Goal: Information Seeking & Learning: Learn about a topic

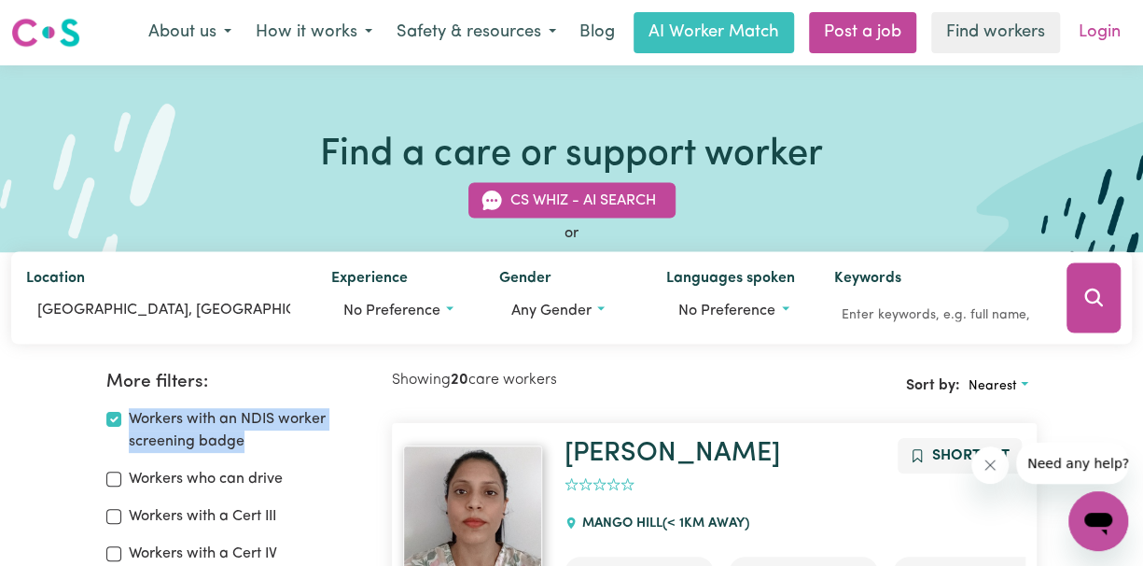
click at [1109, 35] on link "Login" at bounding box center [1100, 32] width 64 height 41
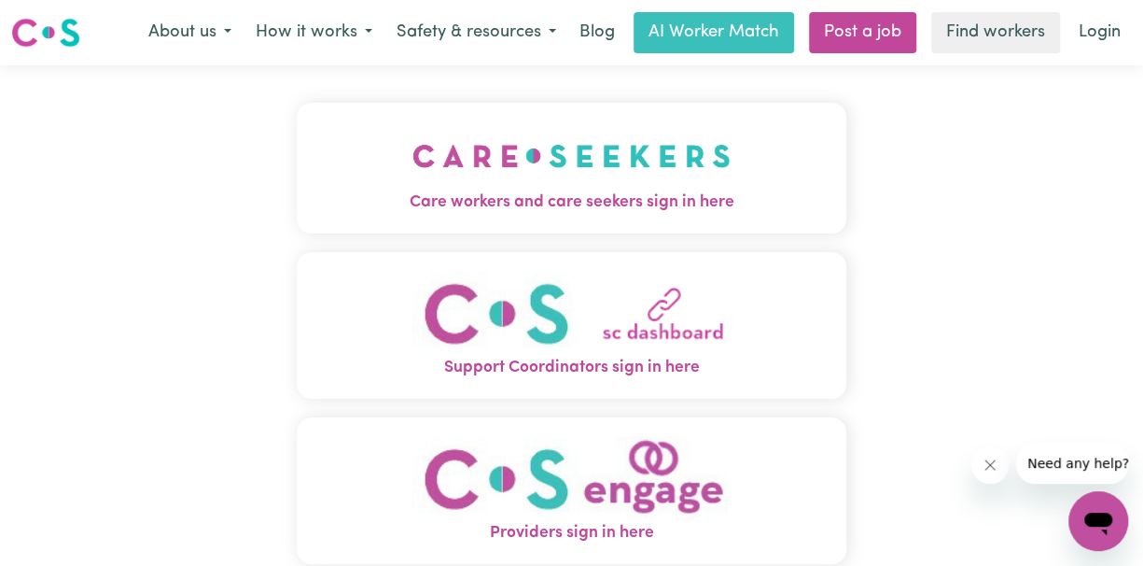
click at [679, 342] on img "Support Coordinators sign in here" at bounding box center [572, 313] width 318 height 85
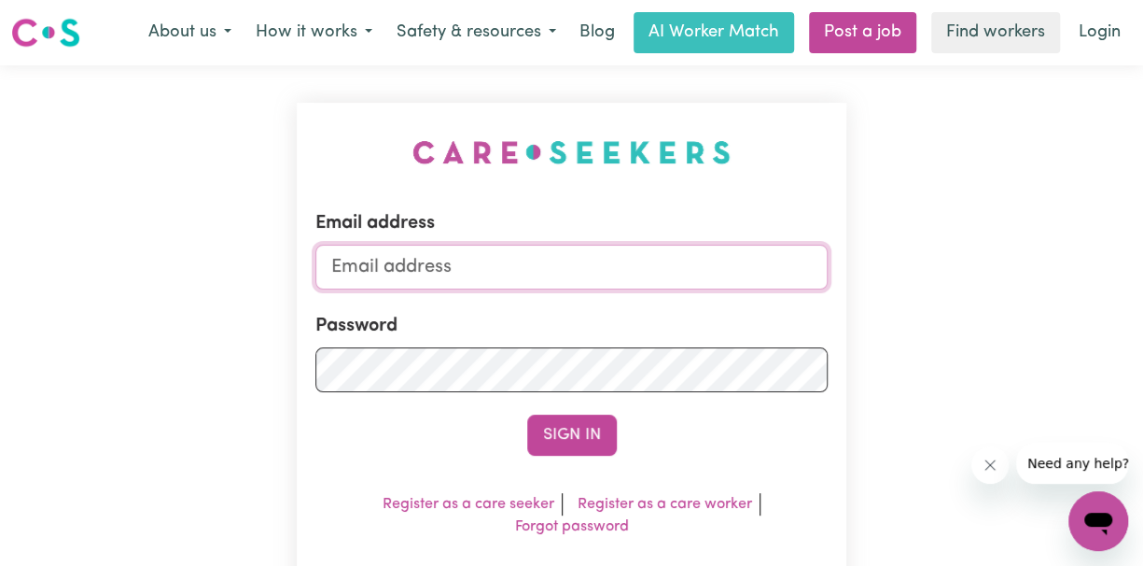
click at [384, 272] on input "Email address" at bounding box center [571, 267] width 512 height 45
type input "info@mysupportteam.org"
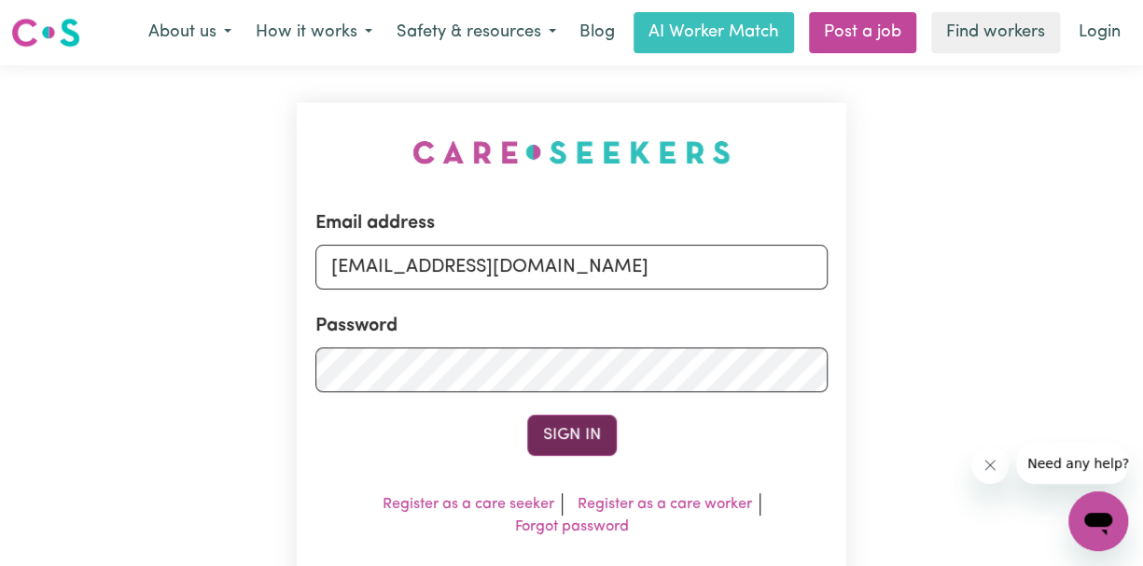
click at [571, 436] on button "Sign In" at bounding box center [572, 434] width 90 height 41
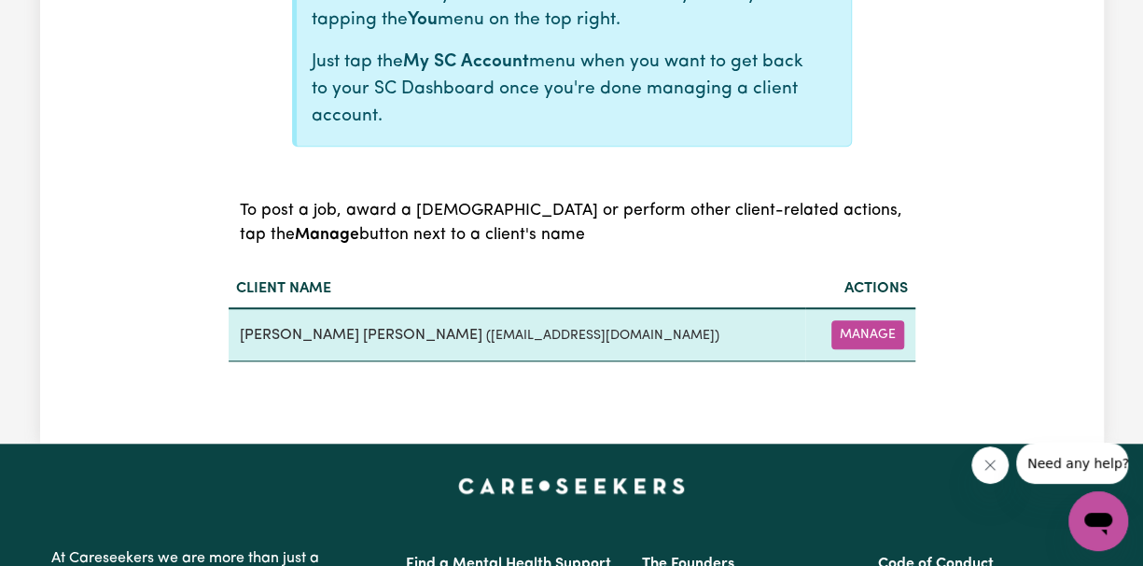
scroll to position [622, 0]
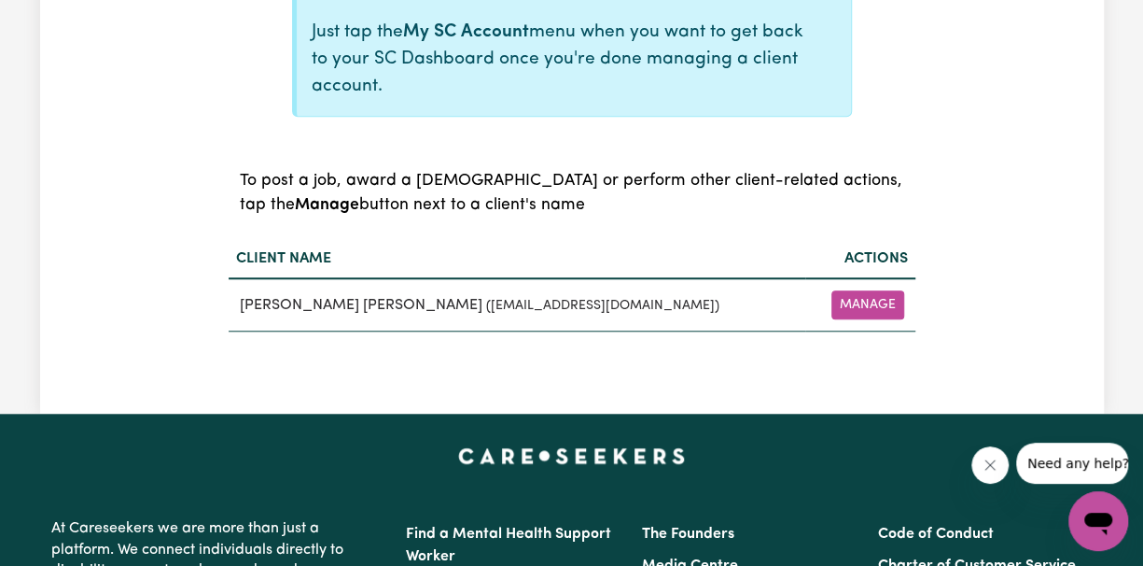
click at [324, 255] on th "Client name" at bounding box center [518, 259] width 578 height 38
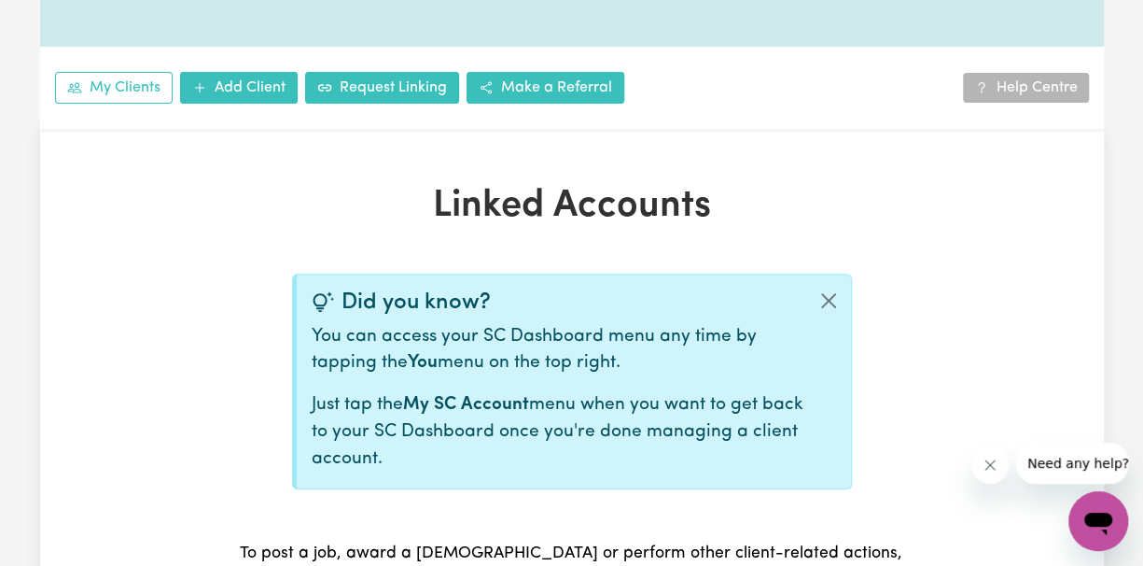
scroll to position [248, 0]
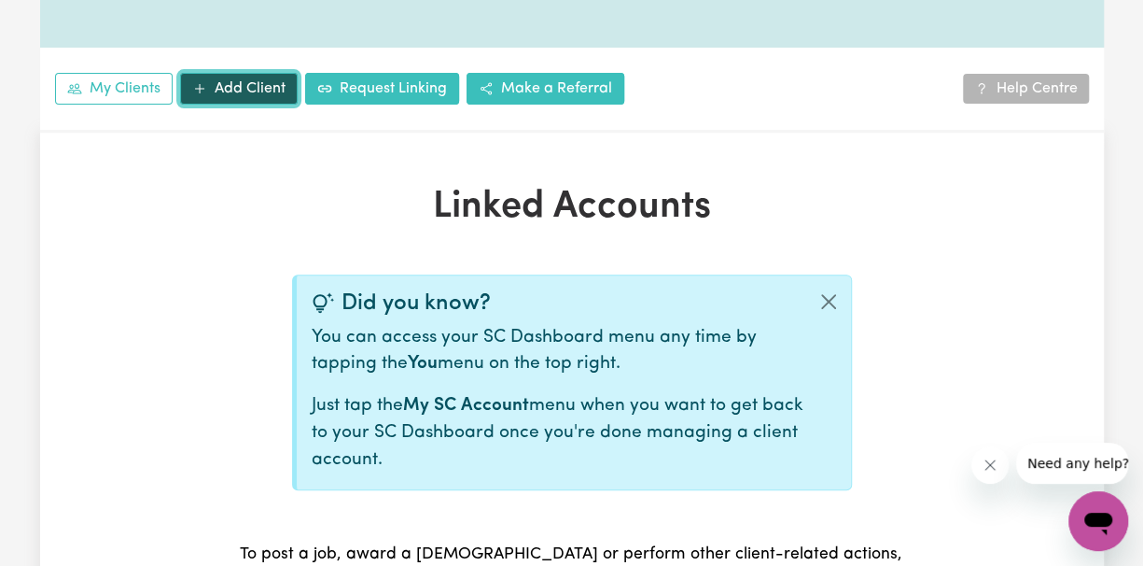
click at [245, 92] on link "Add Client" at bounding box center [239, 89] width 118 height 32
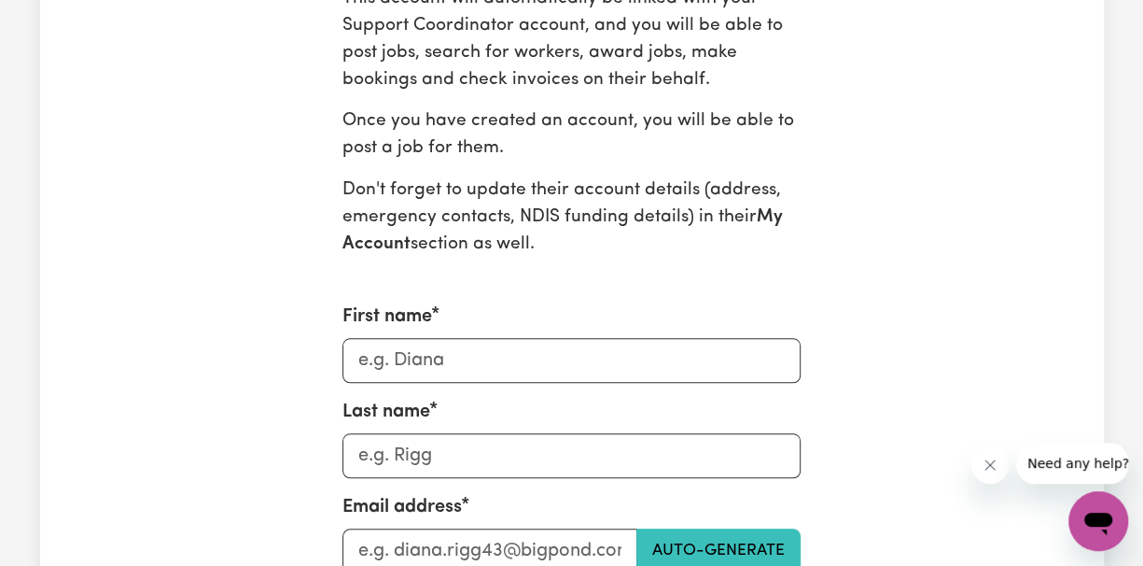
scroll to position [622, 0]
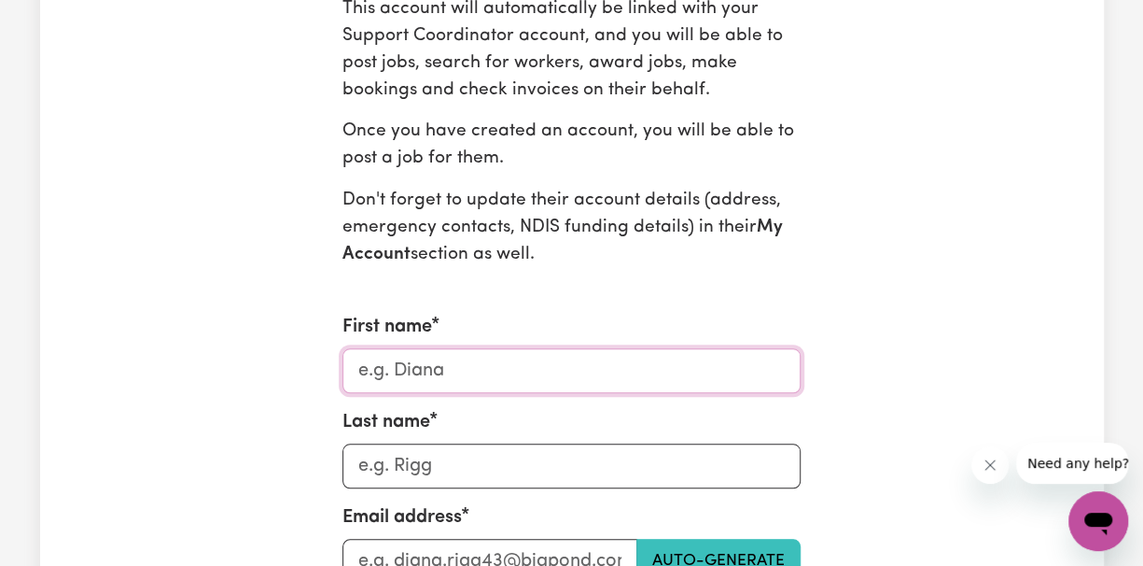
click at [415, 366] on input "First name" at bounding box center [572, 370] width 458 height 45
type input "[PERSON_NAME]"
click at [434, 466] on input "Last name" at bounding box center [572, 465] width 458 height 45
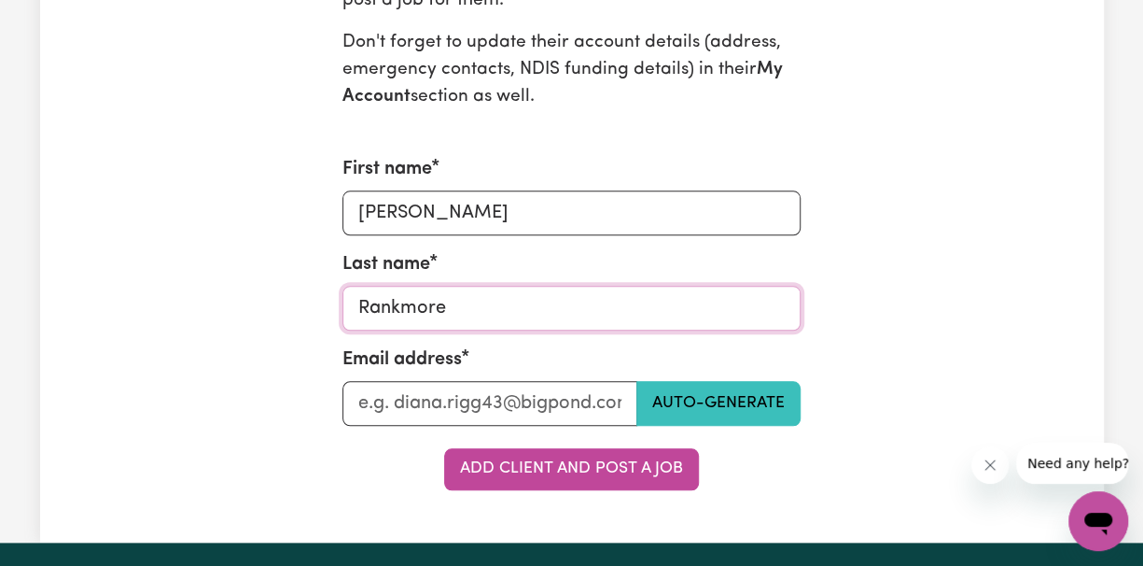
scroll to position [995, 0]
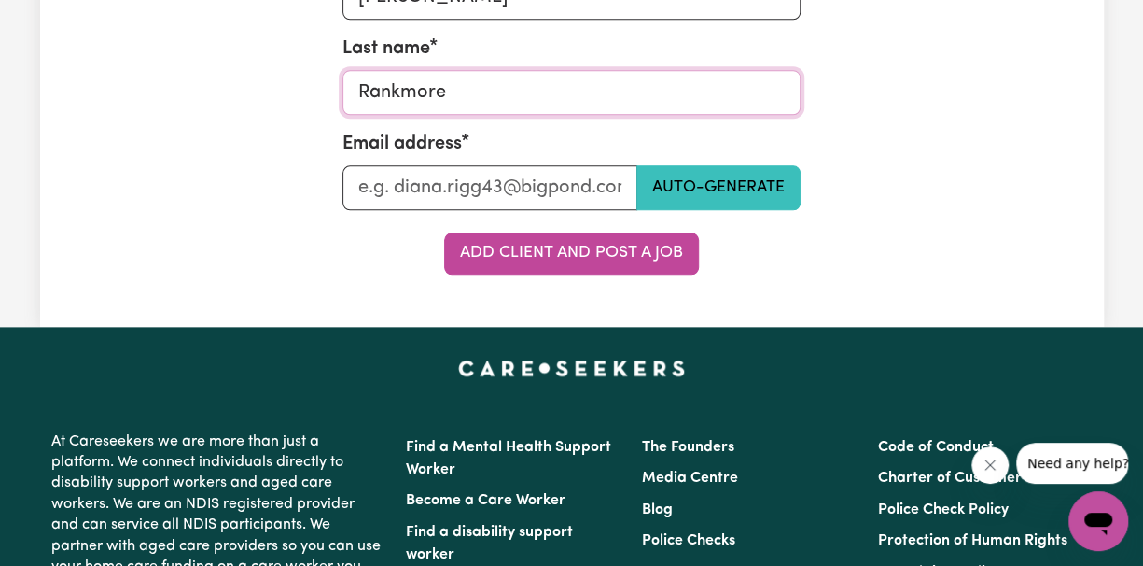
type input "Rankmore"
click at [390, 191] on input "Last name" at bounding box center [490, 187] width 295 height 45
click at [363, 189] on input "Last name" at bounding box center [490, 187] width 295 height 45
paste input "0409 495 545"
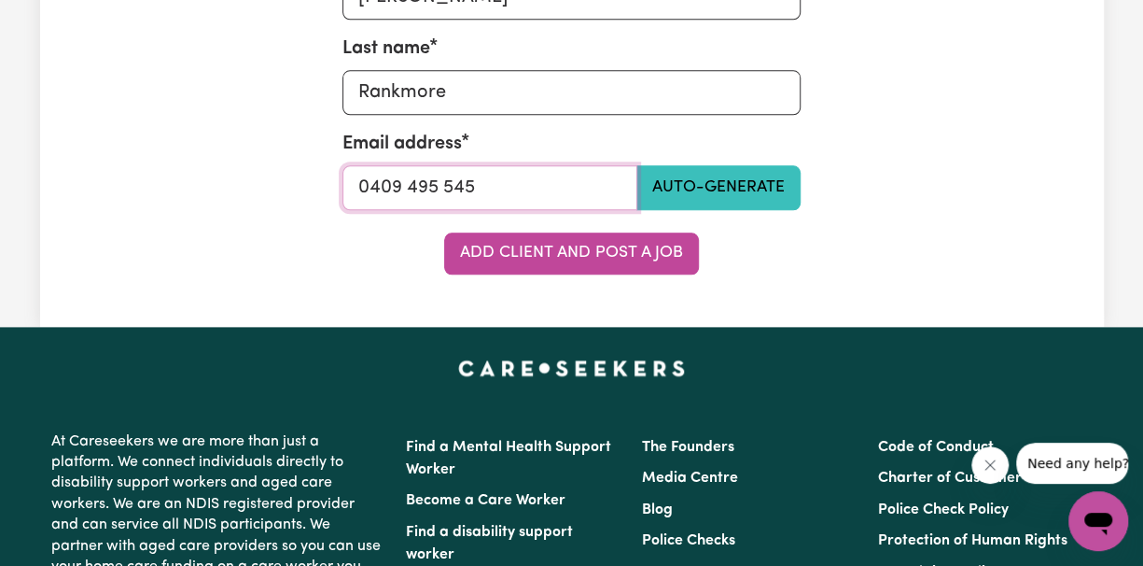
drag, startPoint x: 468, startPoint y: 187, endPoint x: 323, endPoint y: 188, distance: 144.7
paste input "tinarankmore@bigpond.com"
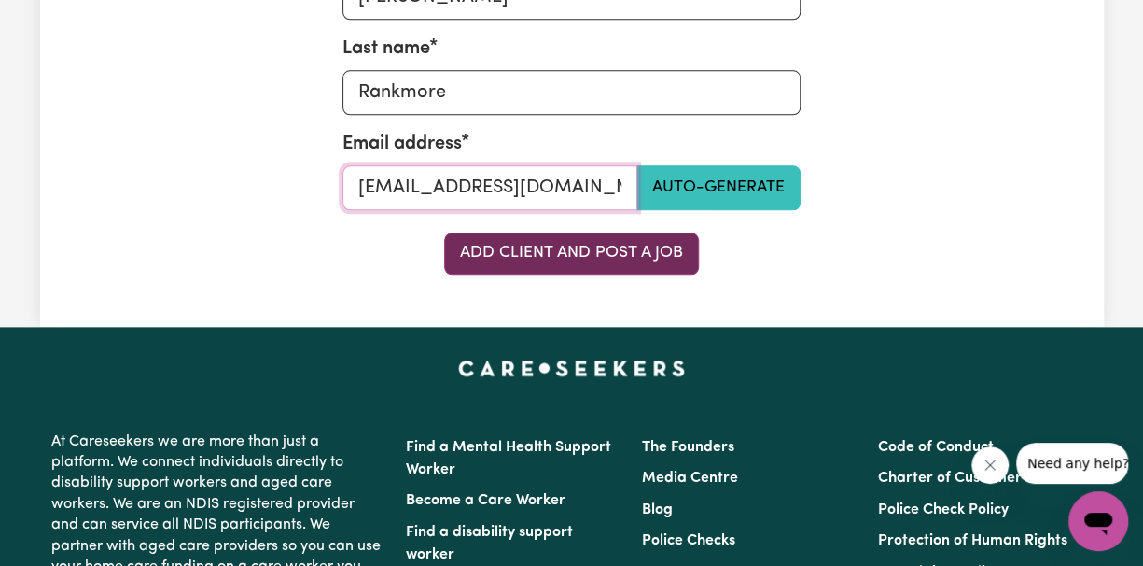
type input "tinarankmore@bigpond.com"
click at [556, 254] on button "Add Client and Post a Job" at bounding box center [571, 252] width 255 height 41
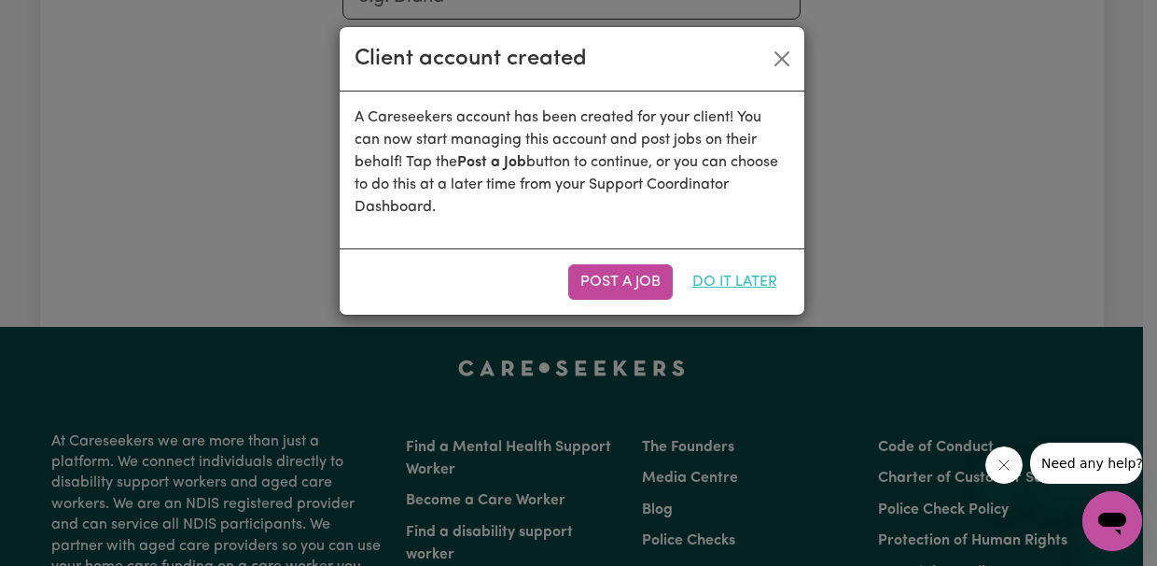
click at [730, 285] on button "Do it later" at bounding box center [734, 281] width 109 height 35
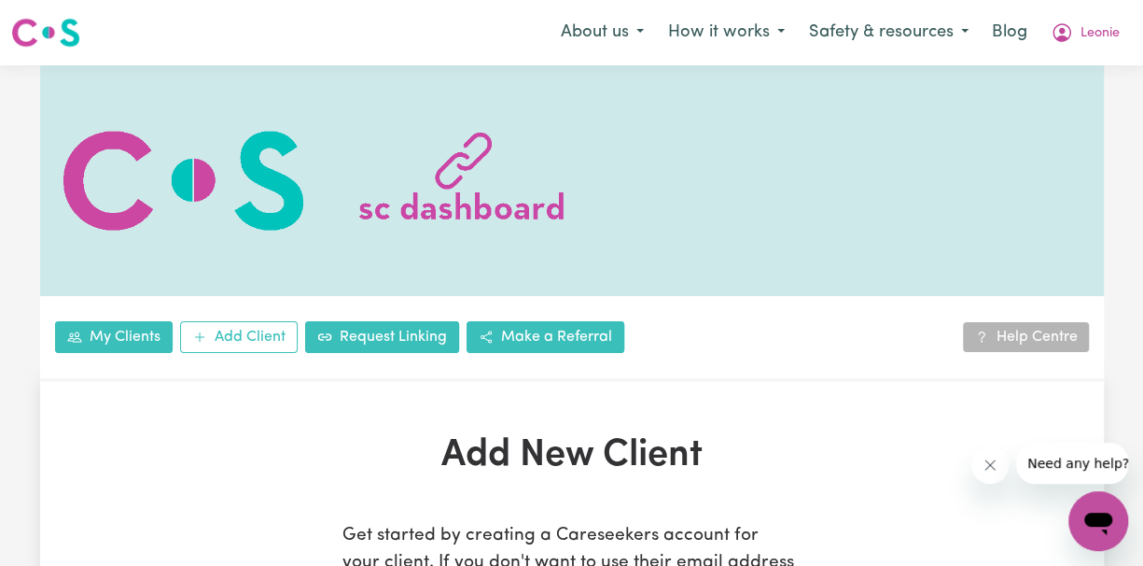
scroll to position [0, 0]
click at [123, 335] on link "My Clients" at bounding box center [114, 337] width 118 height 32
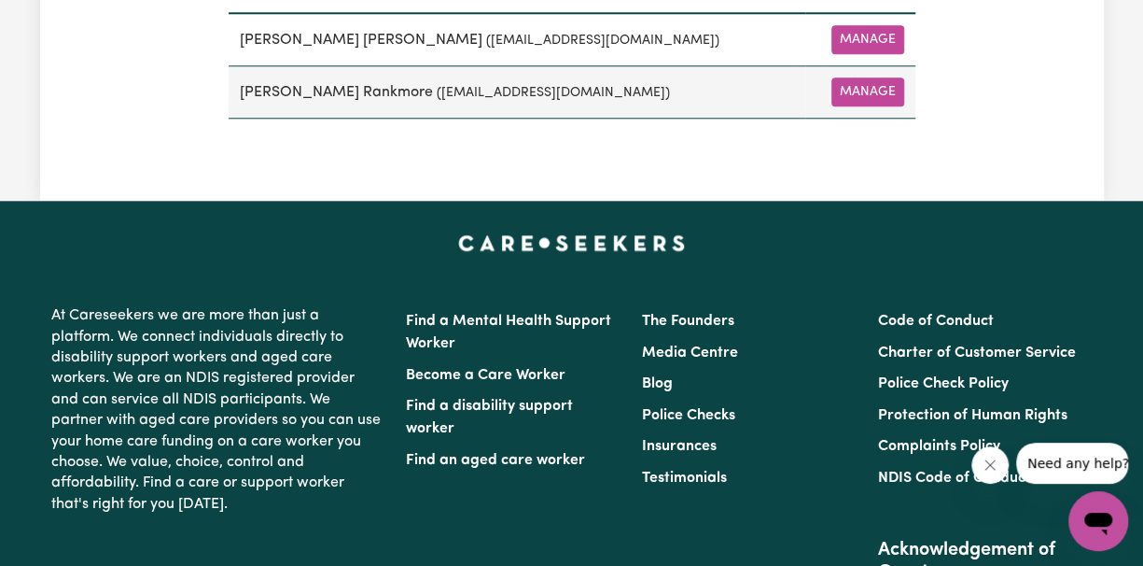
scroll to position [995, 0]
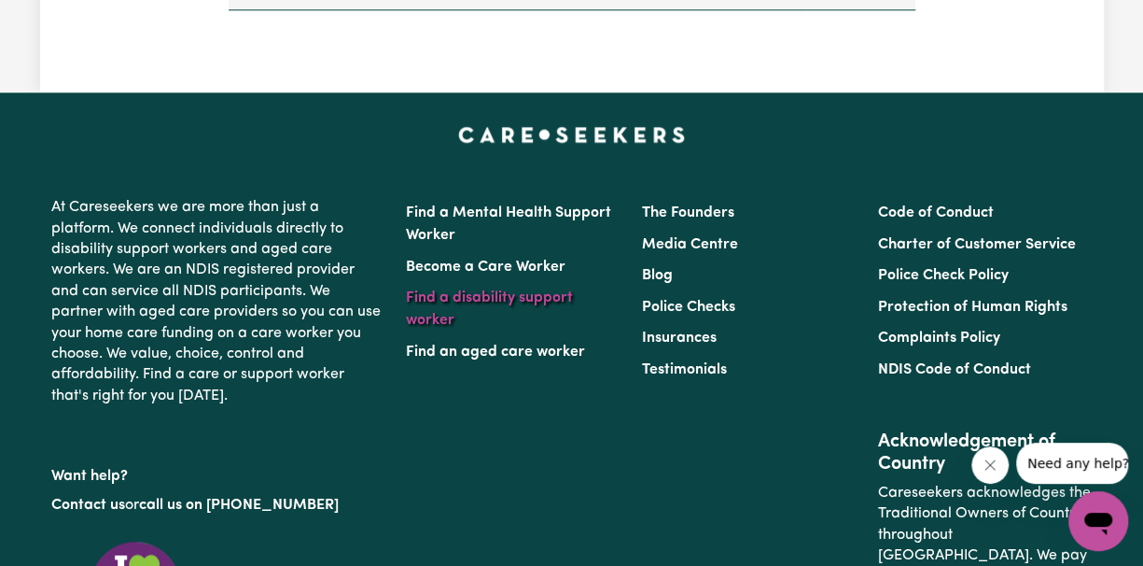
click at [484, 300] on link "Find a disability support worker" at bounding box center [489, 308] width 167 height 37
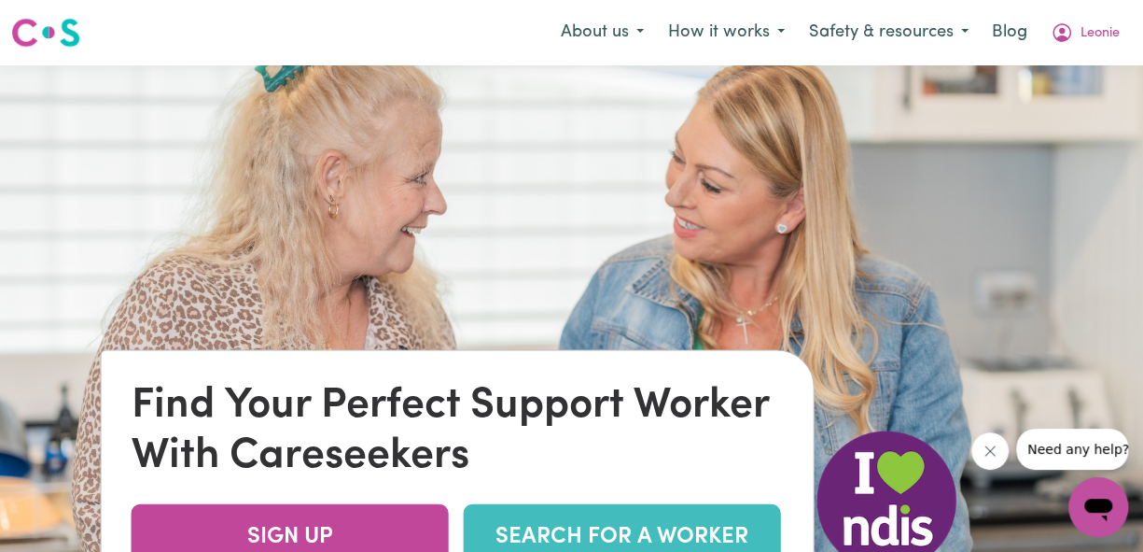
scroll to position [373, 0]
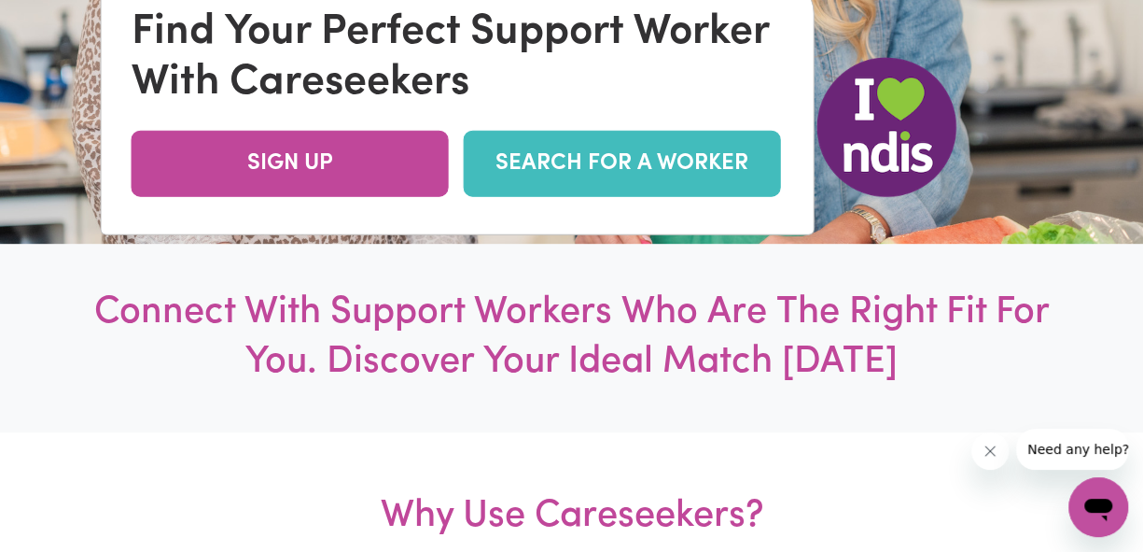
click at [666, 176] on link "SEARCH FOR A WORKER" at bounding box center [622, 164] width 317 height 66
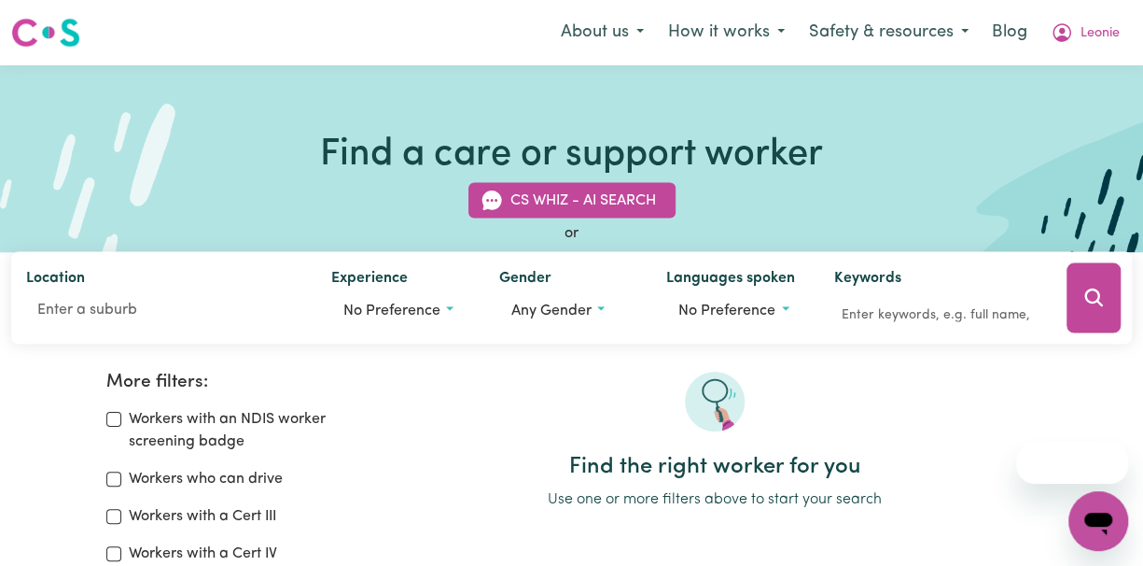
scroll to position [124, 0]
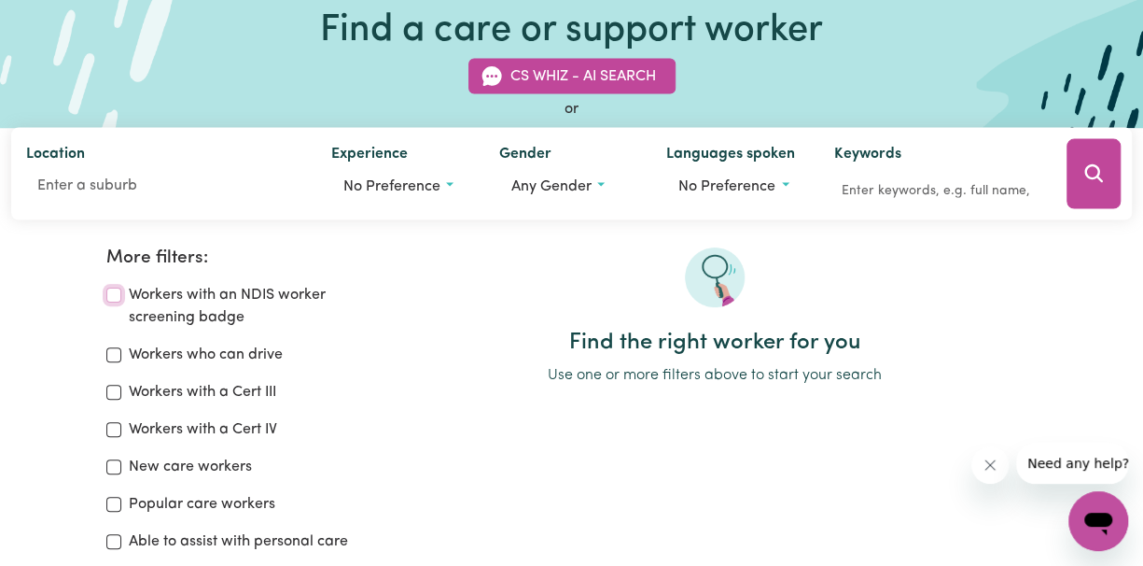
click at [112, 294] on input "Workers with an NDIS worker screening badge" at bounding box center [113, 294] width 15 height 15
checkbox input "true"
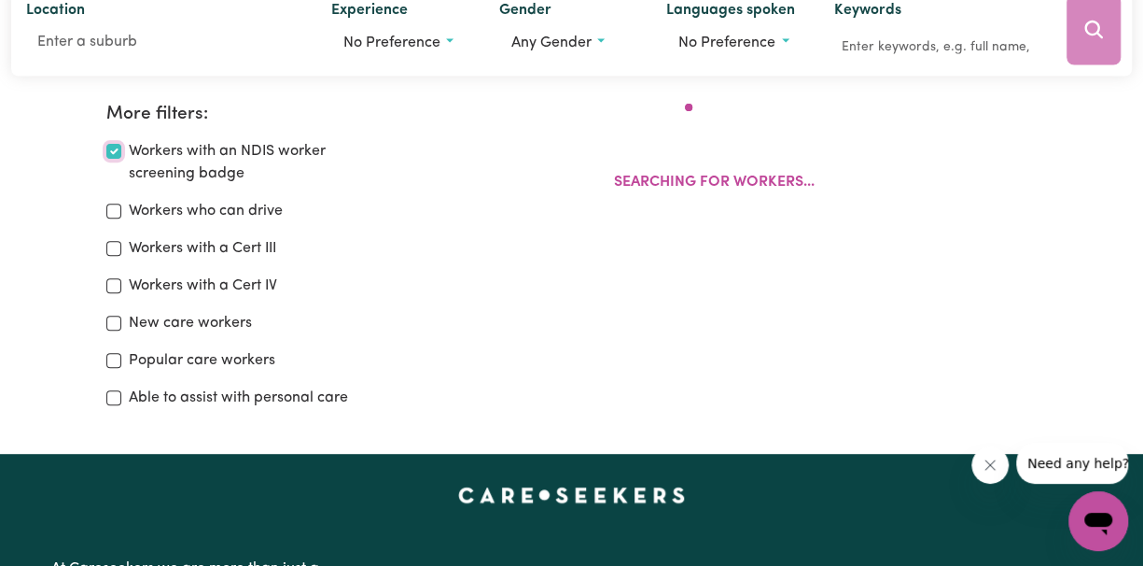
scroll to position [312, 0]
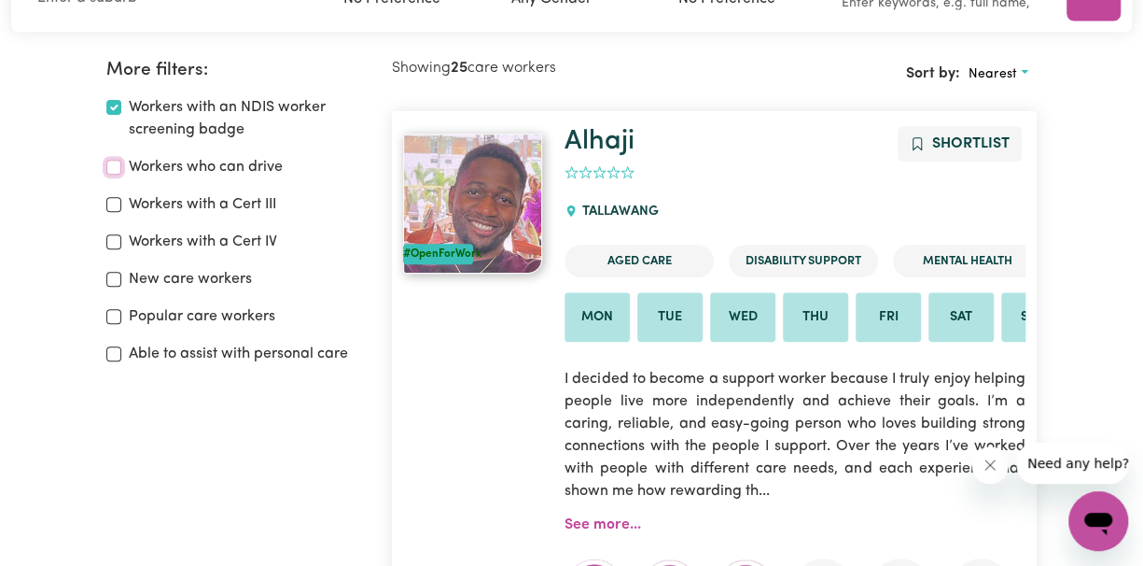
click at [119, 169] on input "Workers who can drive" at bounding box center [113, 167] width 15 height 15
checkbox input "true"
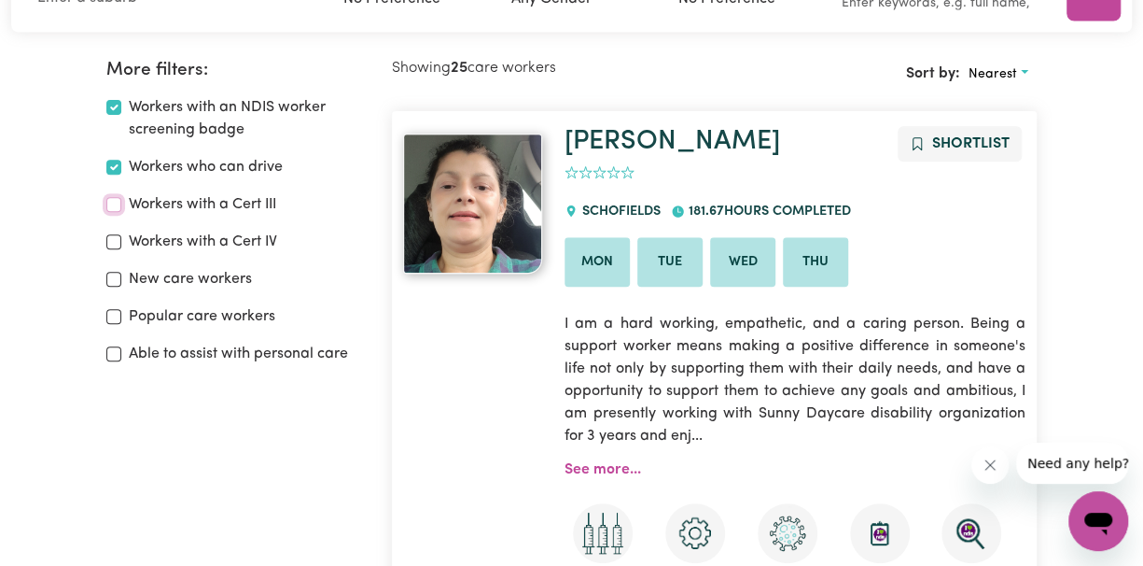
click at [112, 204] on input "Workers with a Cert III" at bounding box center [113, 204] width 15 height 15
checkbox input "true"
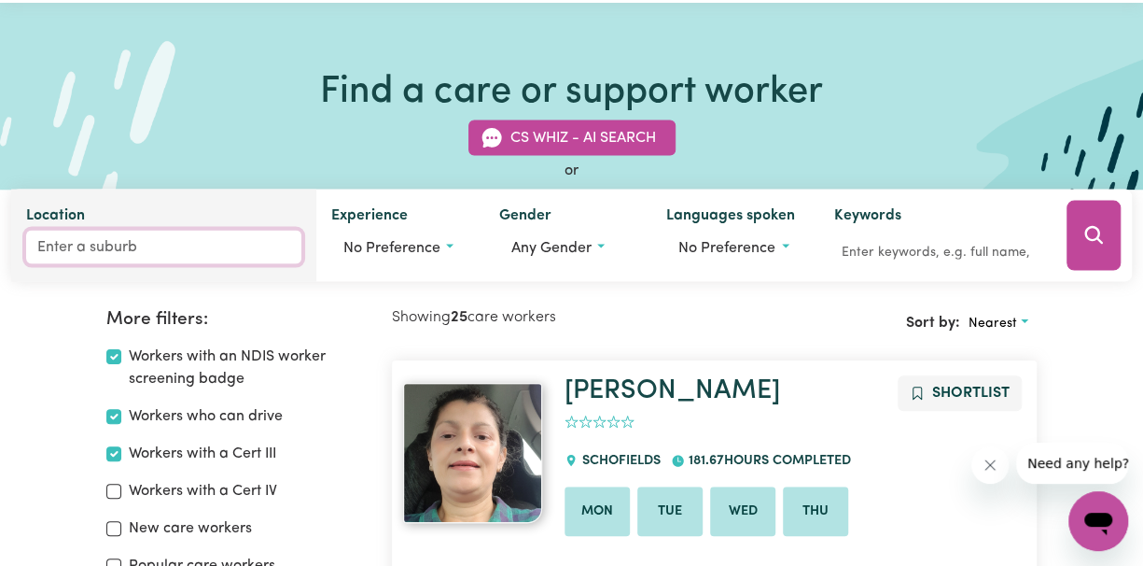
click at [111, 245] on input "Location" at bounding box center [163, 248] width 275 height 34
click at [68, 245] on input "Location" at bounding box center [163, 248] width 275 height 34
paste input "4509"
type input "4509"
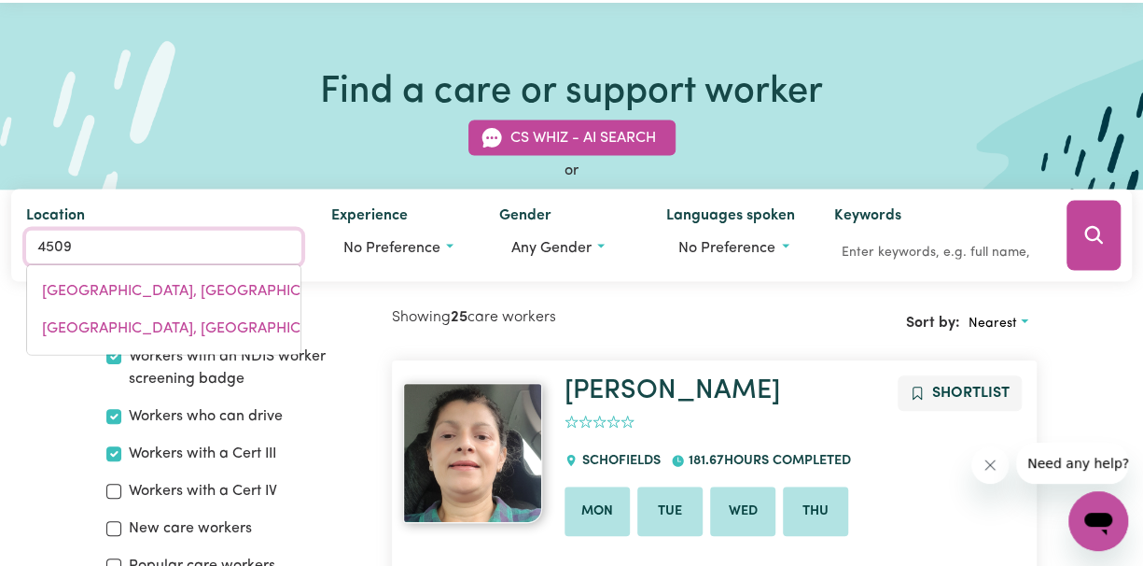
click at [133, 292] on span "[GEOGRAPHIC_DATA], [GEOGRAPHIC_DATA], 4509" at bounding box center [216, 291] width 349 height 15
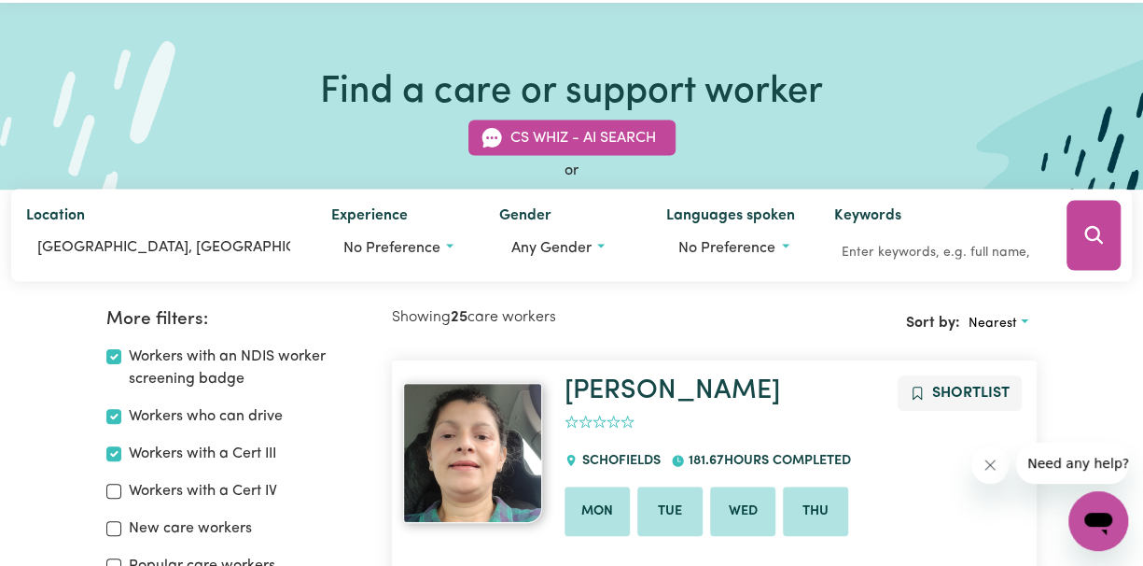
click at [1098, 237] on icon "Search" at bounding box center [1094, 235] width 18 height 18
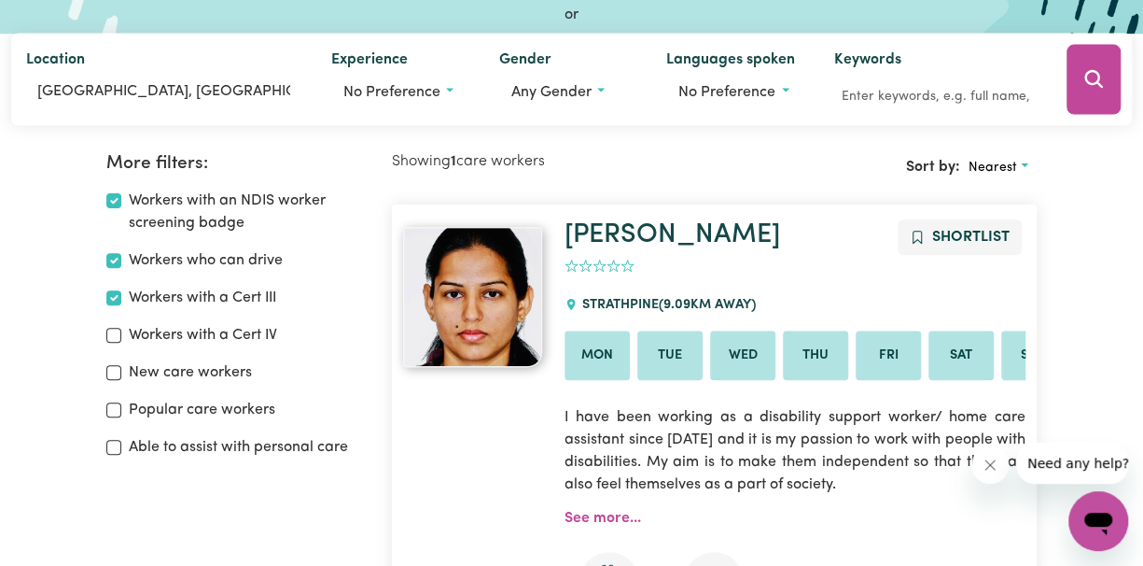
scroll to position [248, 0]
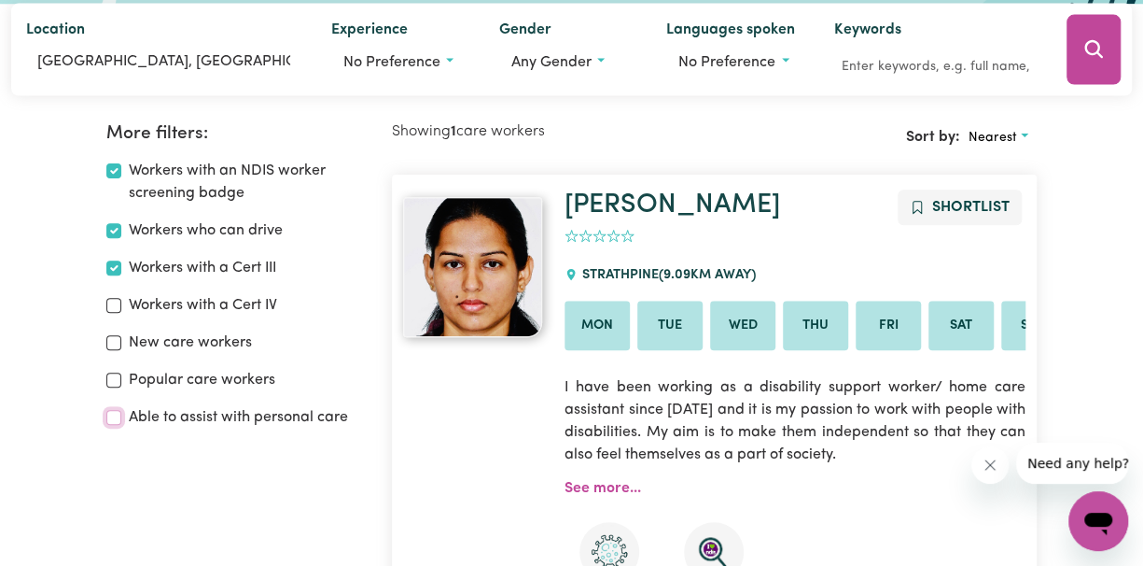
click at [110, 420] on input "Able to assist with personal care" at bounding box center [113, 417] width 15 height 15
checkbox input "true"
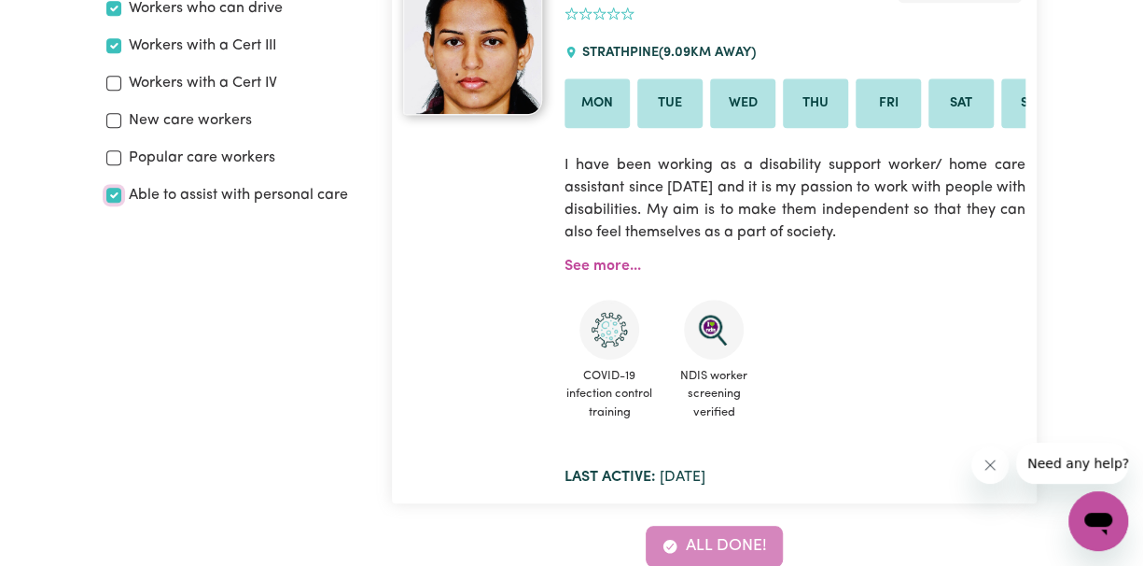
scroll to position [312, 0]
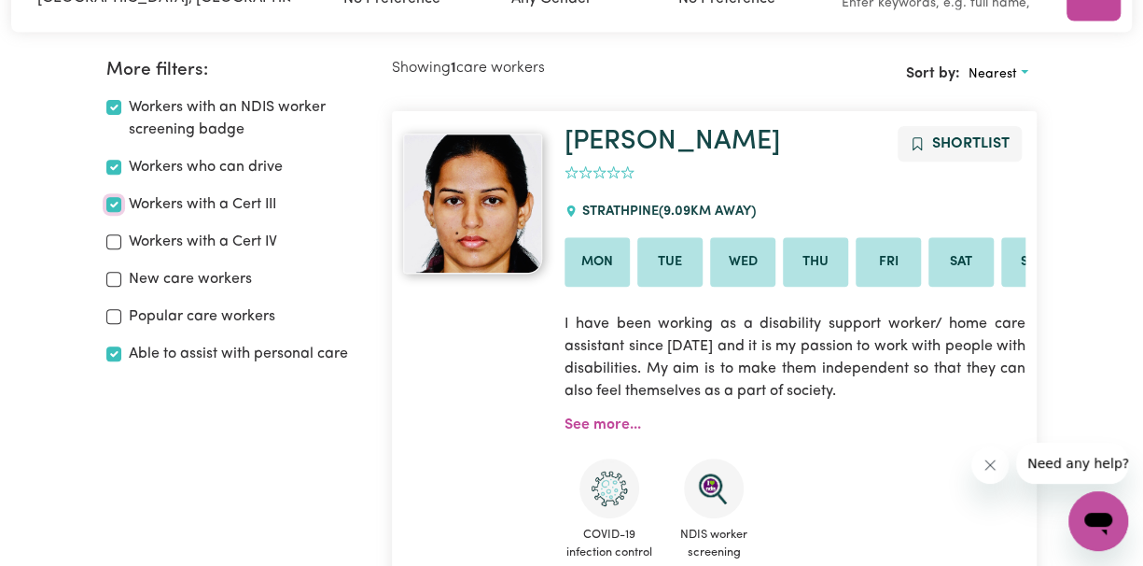
click at [114, 204] on input "Workers with a Cert III" at bounding box center [113, 204] width 15 height 15
checkbox input "false"
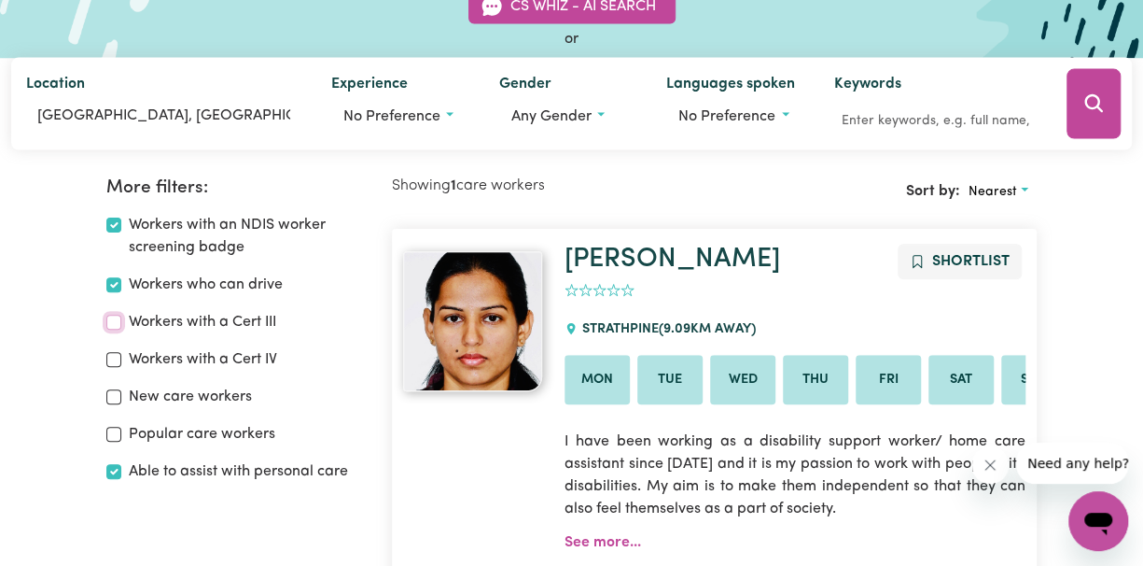
scroll to position [187, 0]
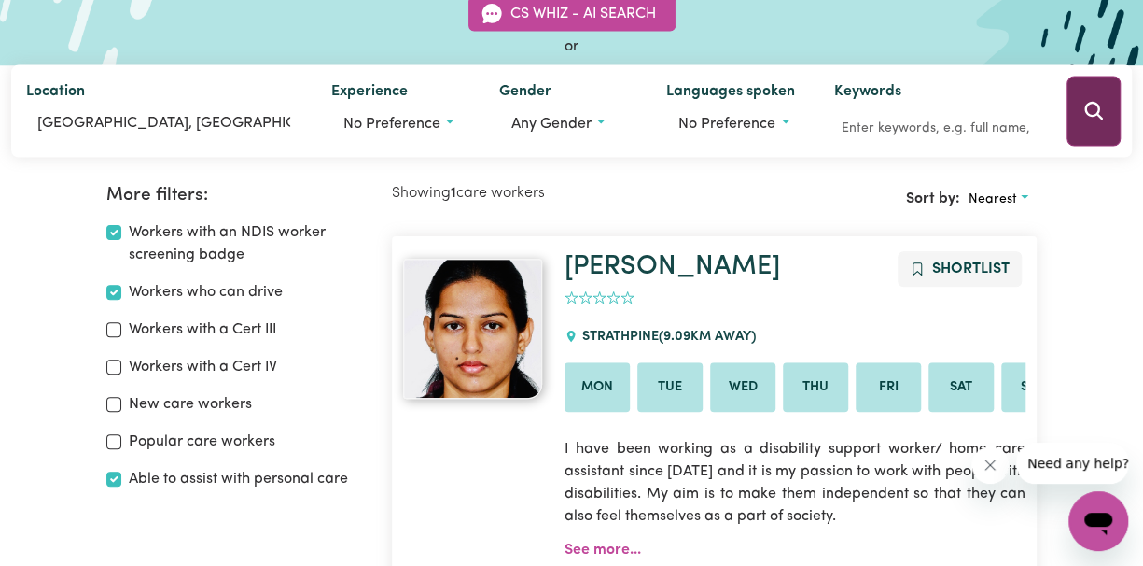
click at [1094, 120] on icon "Search" at bounding box center [1094, 111] width 22 height 22
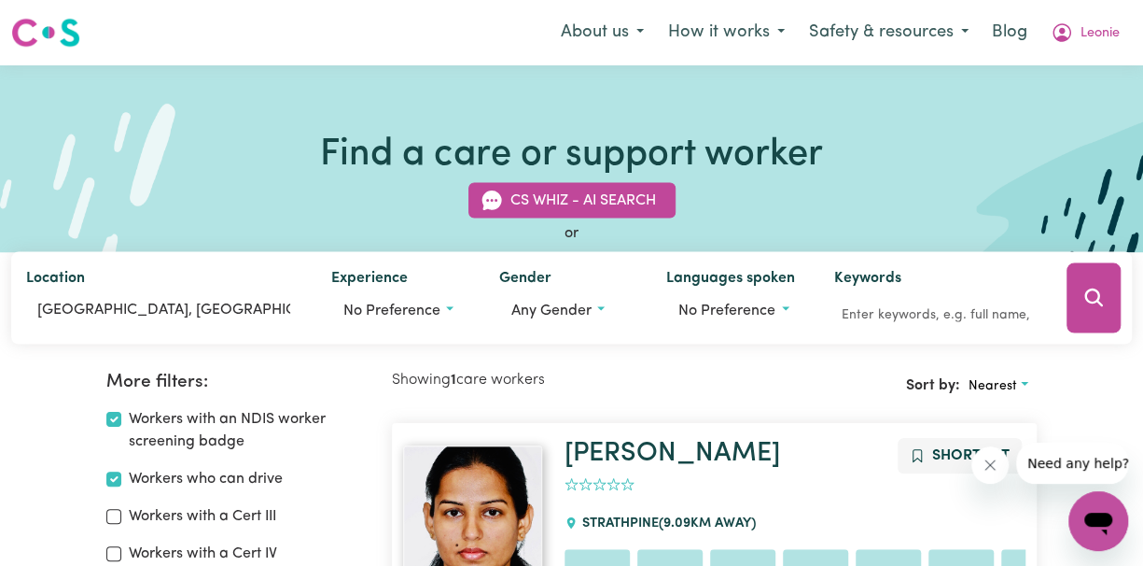
scroll to position [248, 0]
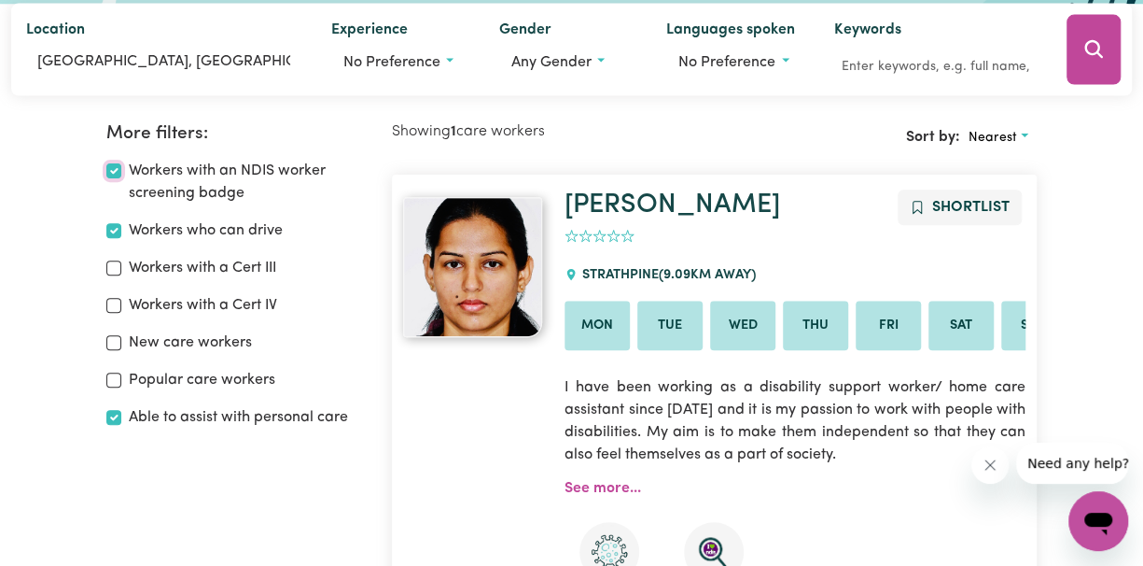
click at [110, 172] on input "Workers with an NDIS worker screening badge" at bounding box center [113, 170] width 15 height 15
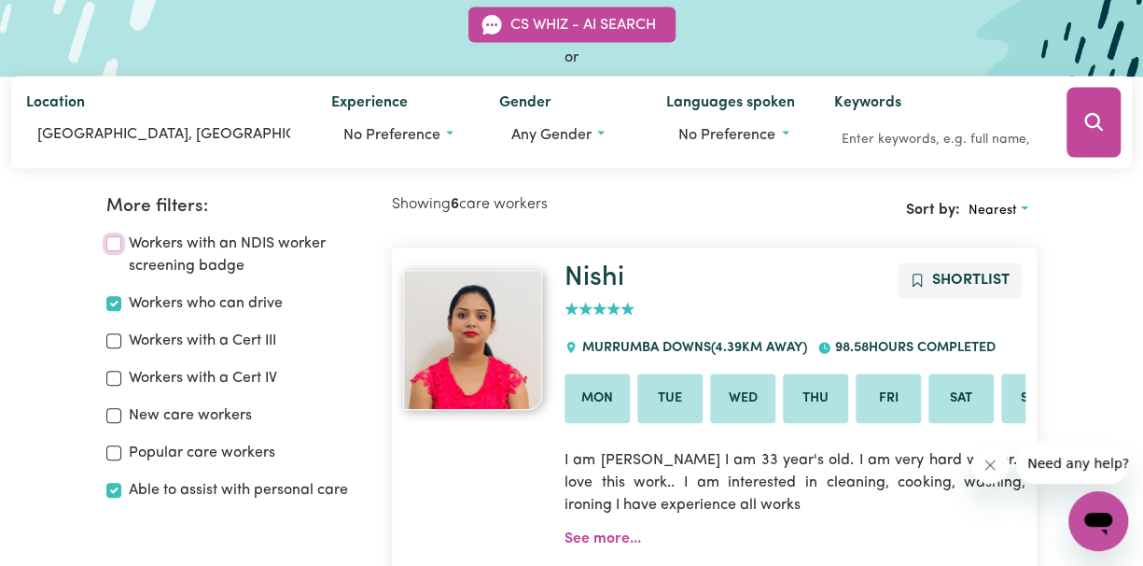
scroll to position [63, 0]
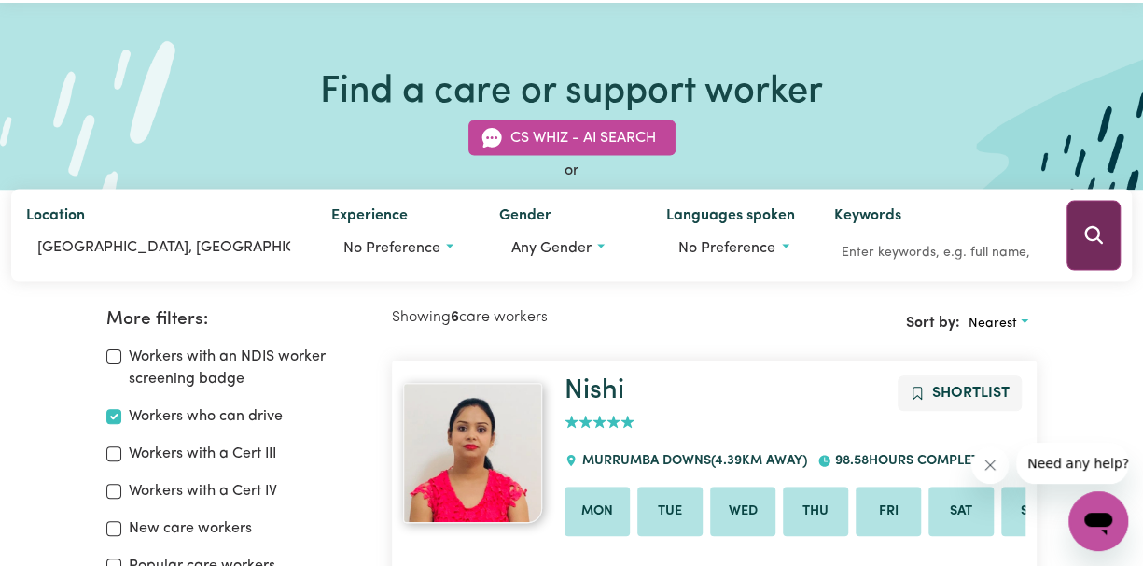
click at [1099, 236] on icon "Search" at bounding box center [1094, 235] width 18 height 18
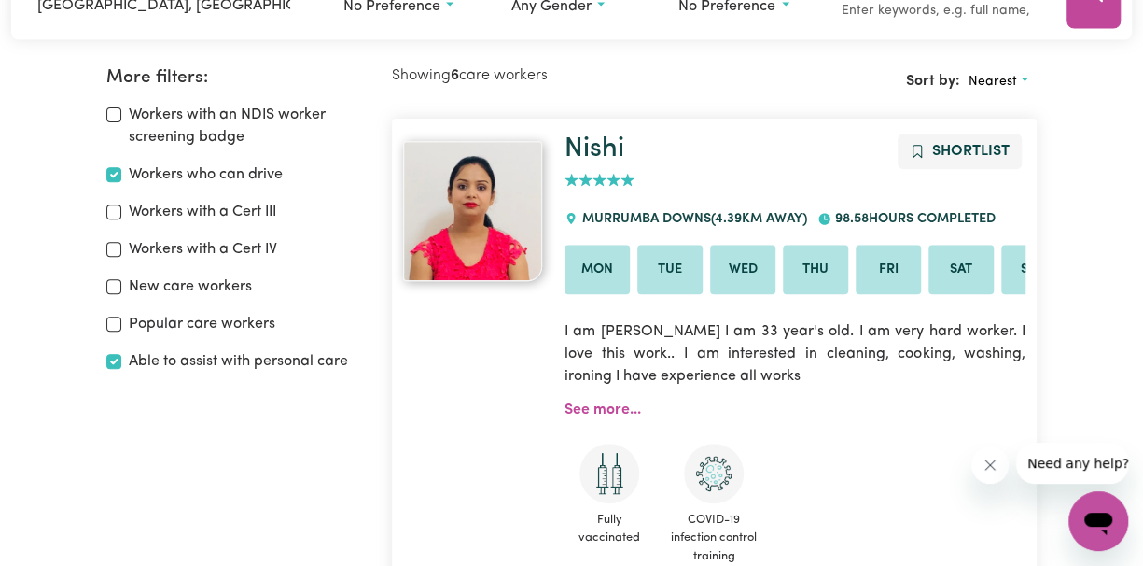
scroll to position [312, 0]
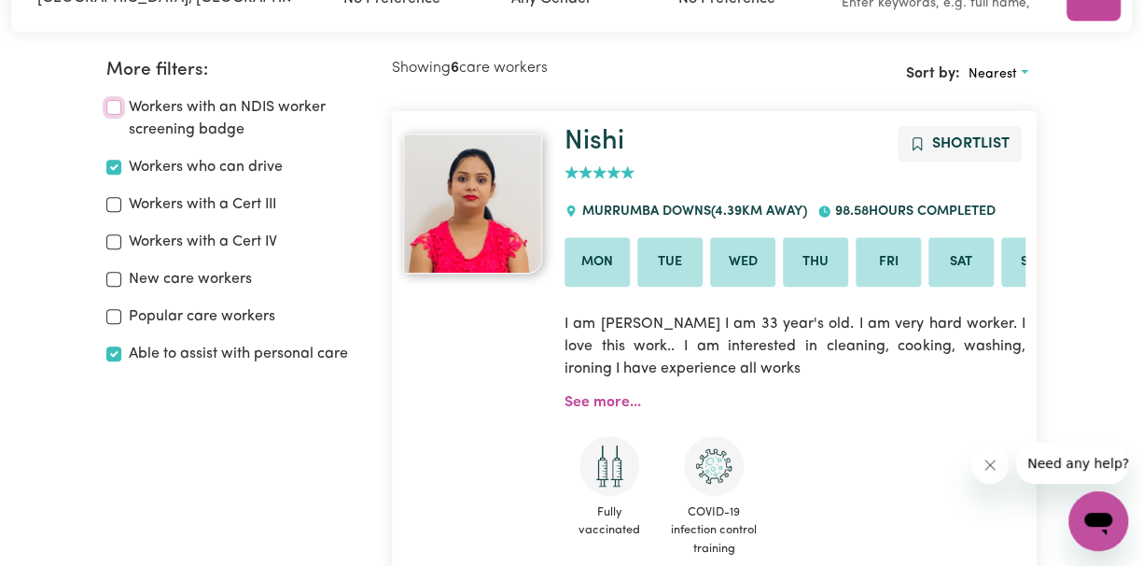
click at [114, 105] on input "Workers with an NDIS worker screening badge" at bounding box center [113, 107] width 15 height 15
checkbox input "true"
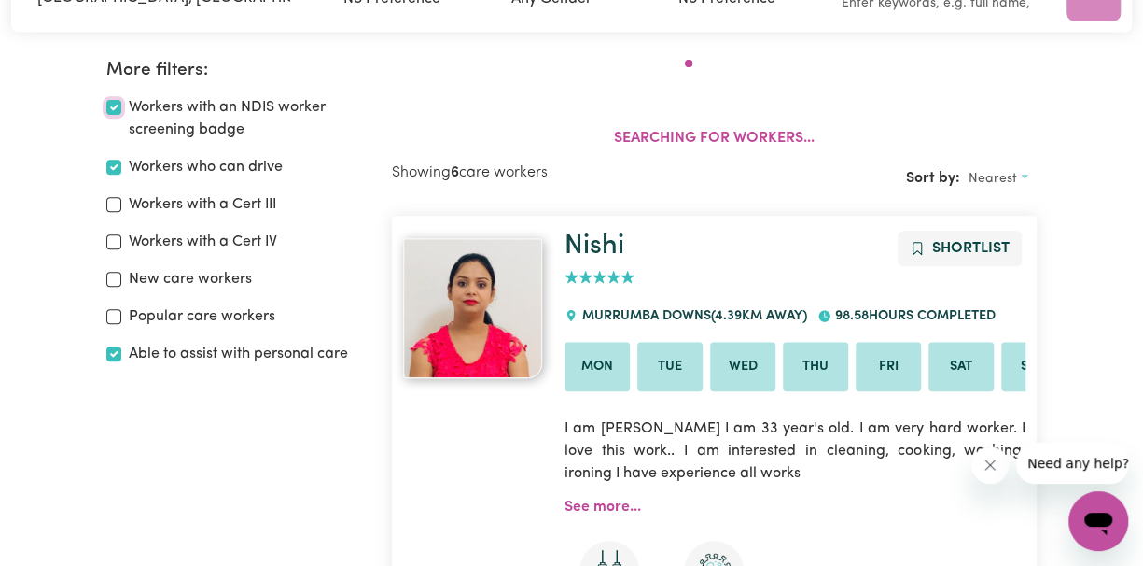
scroll to position [312, 0]
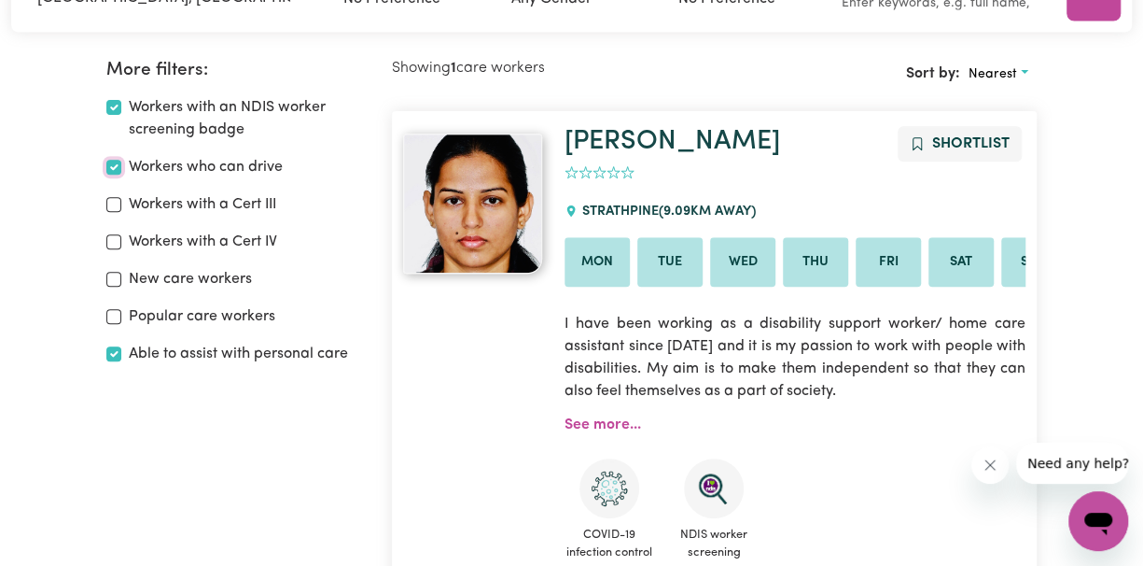
click at [113, 167] on input "Workers who can drive" at bounding box center [113, 167] width 15 height 15
checkbox input "false"
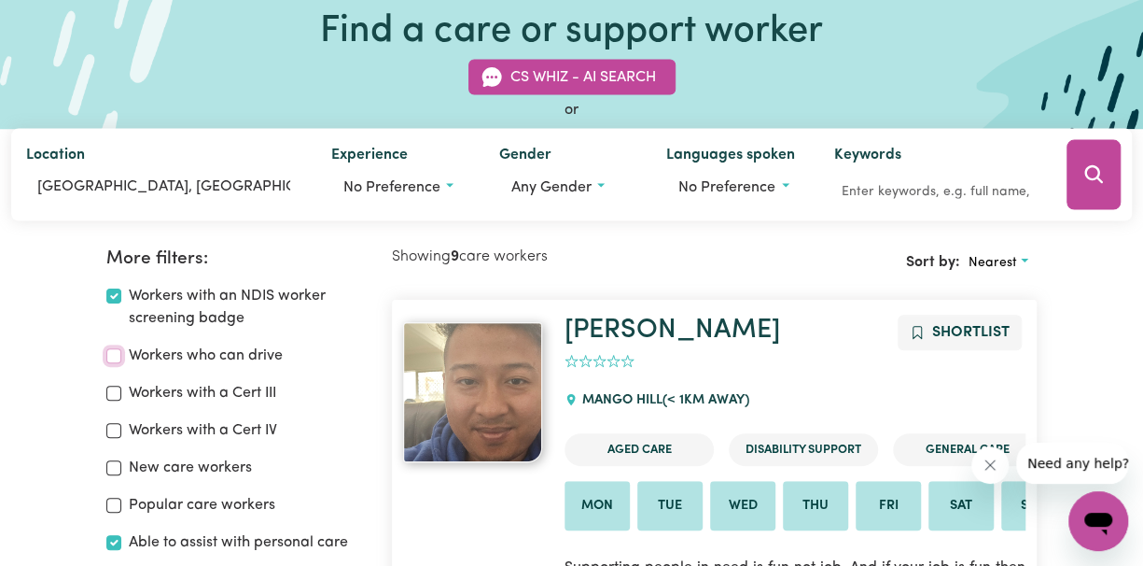
scroll to position [248, 0]
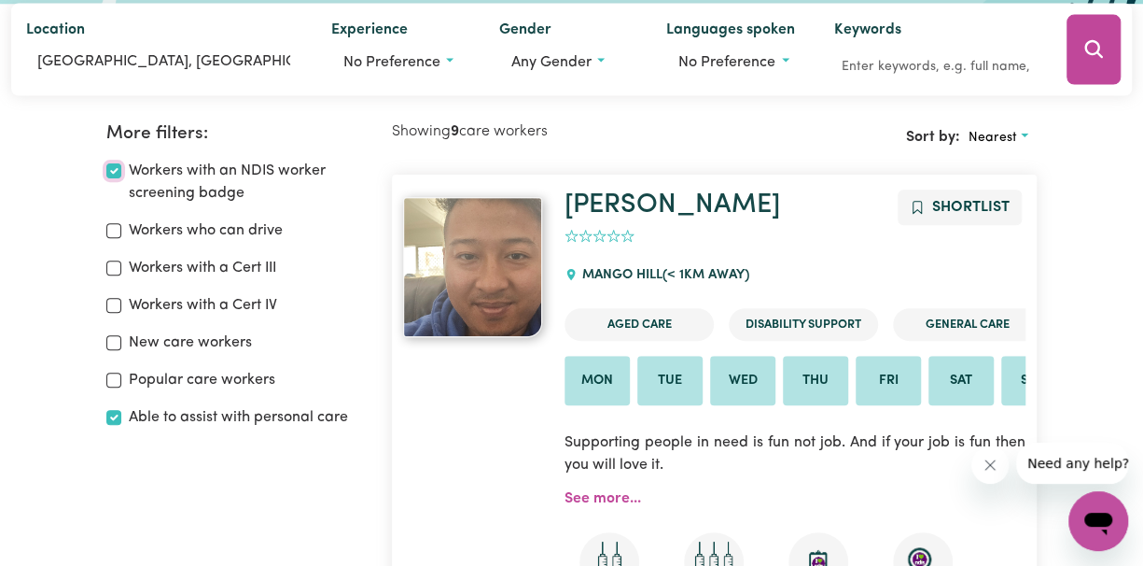
click at [112, 172] on input "Workers with an NDIS worker screening badge" at bounding box center [113, 170] width 15 height 15
checkbox input "false"
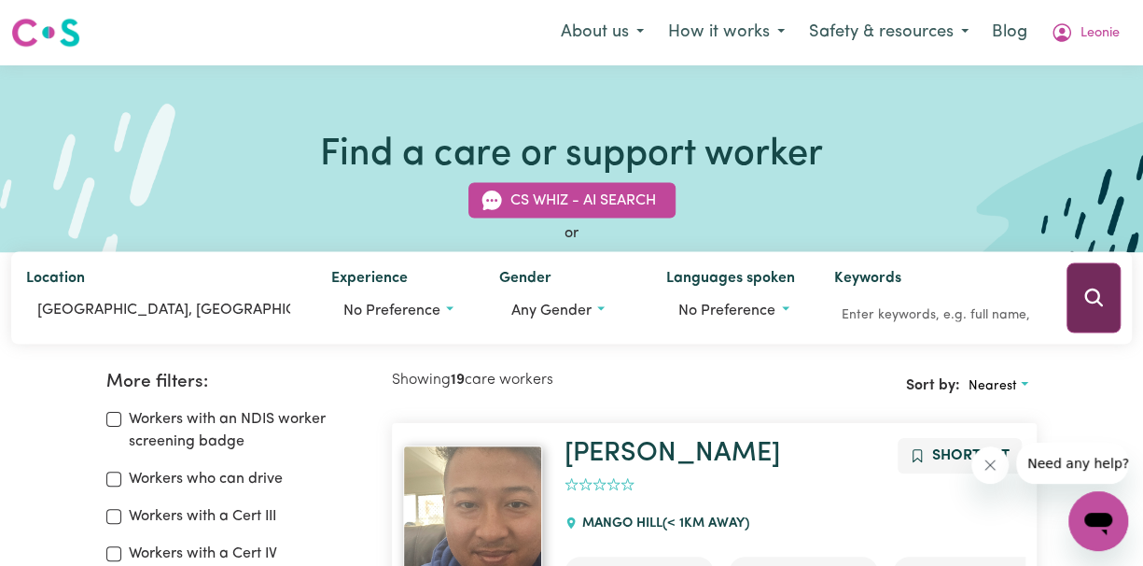
click at [1094, 307] on icon "Search" at bounding box center [1094, 298] width 22 height 22
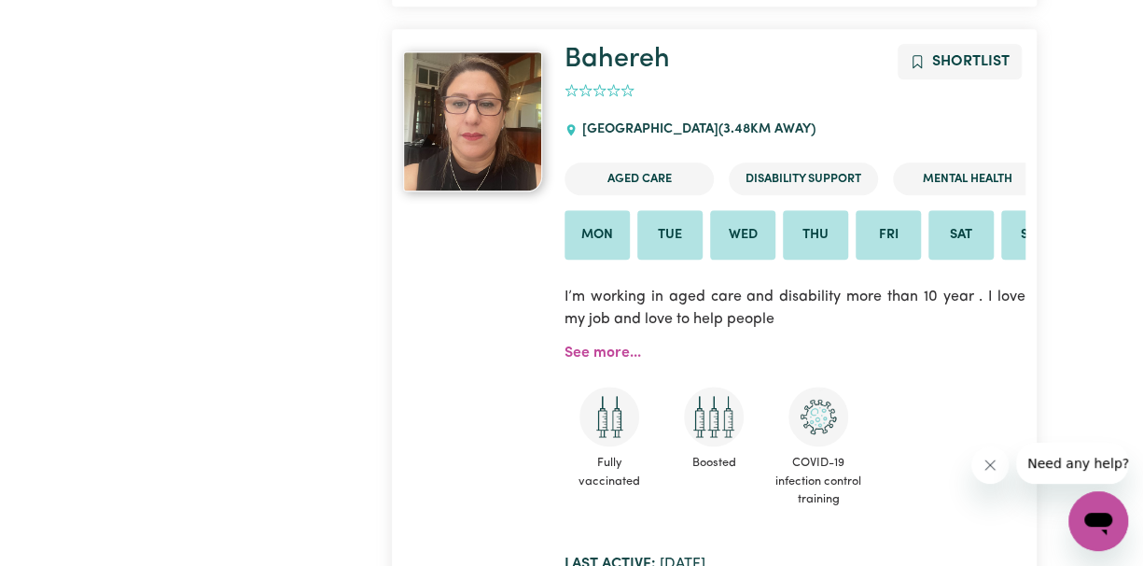
scroll to position [995, 0]
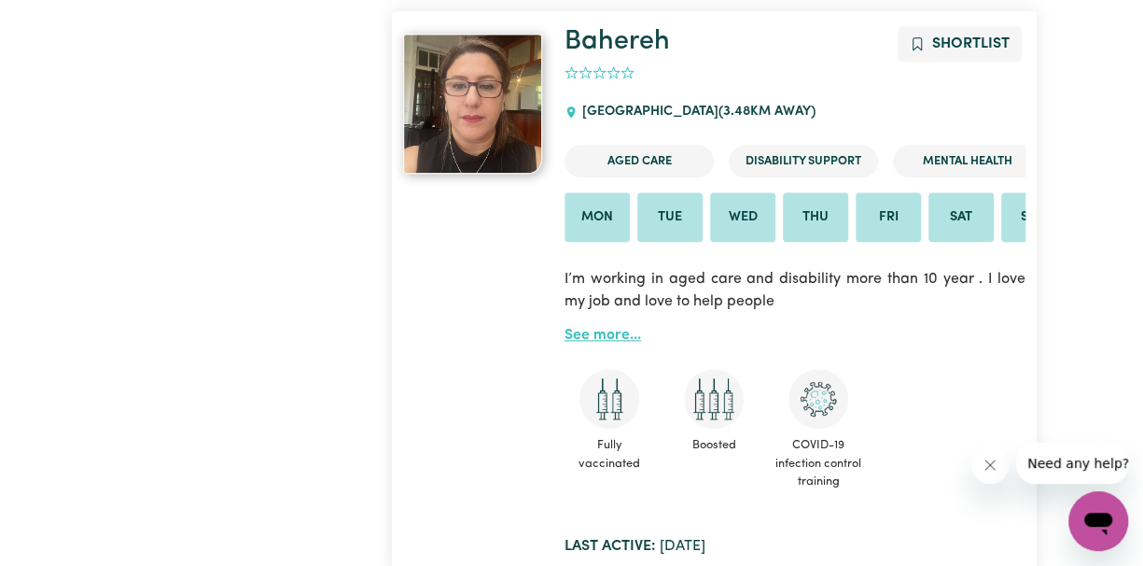
click at [612, 340] on link "See more..." at bounding box center [603, 335] width 77 height 15
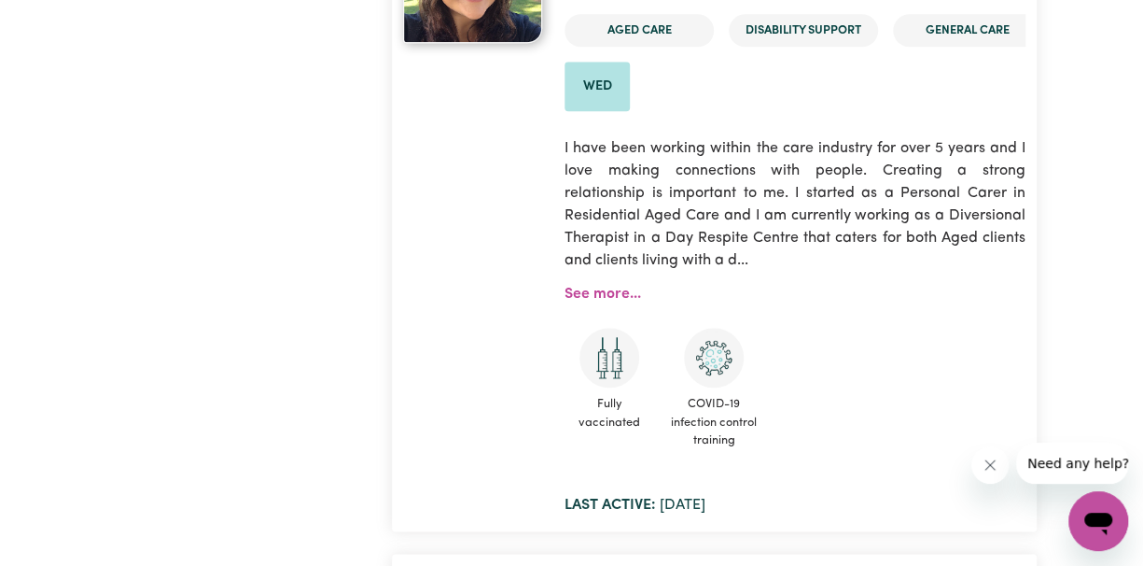
scroll to position [4419, 0]
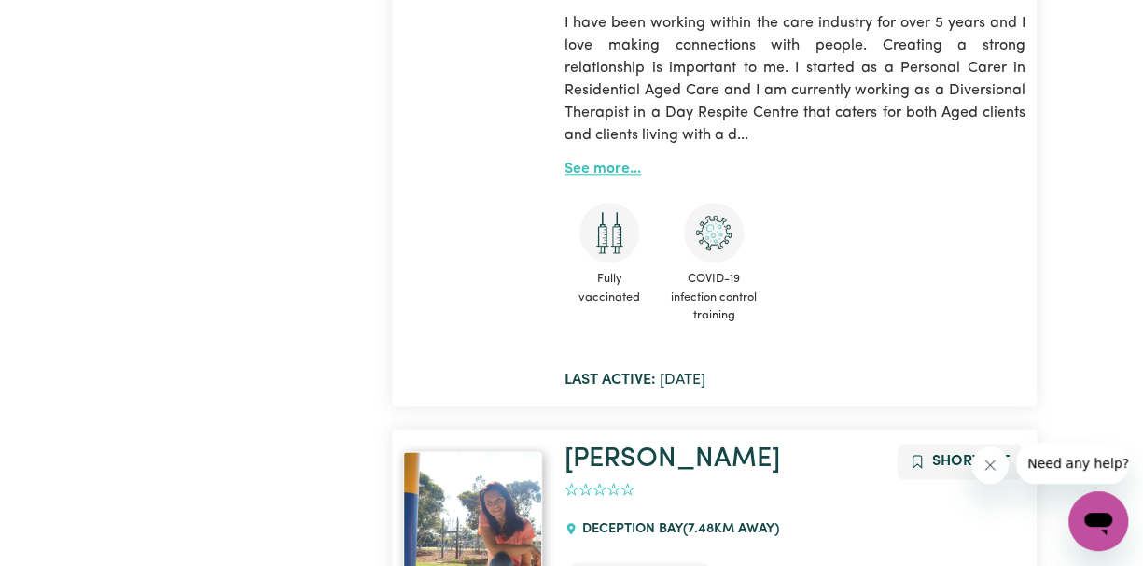
click at [610, 161] on link "See more..." at bounding box center [603, 168] width 77 height 15
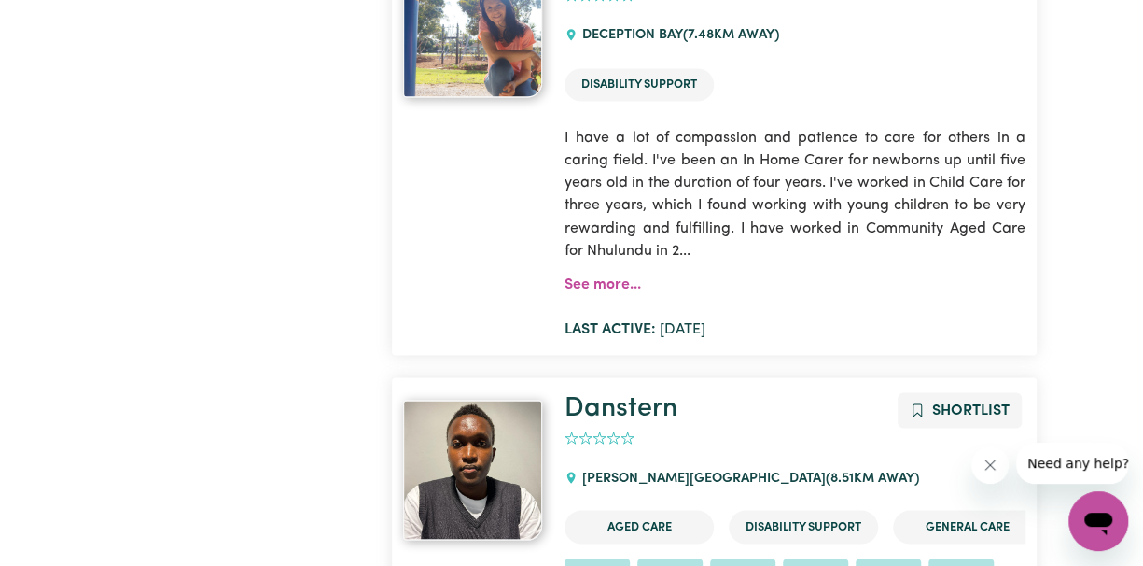
scroll to position [4916, 0]
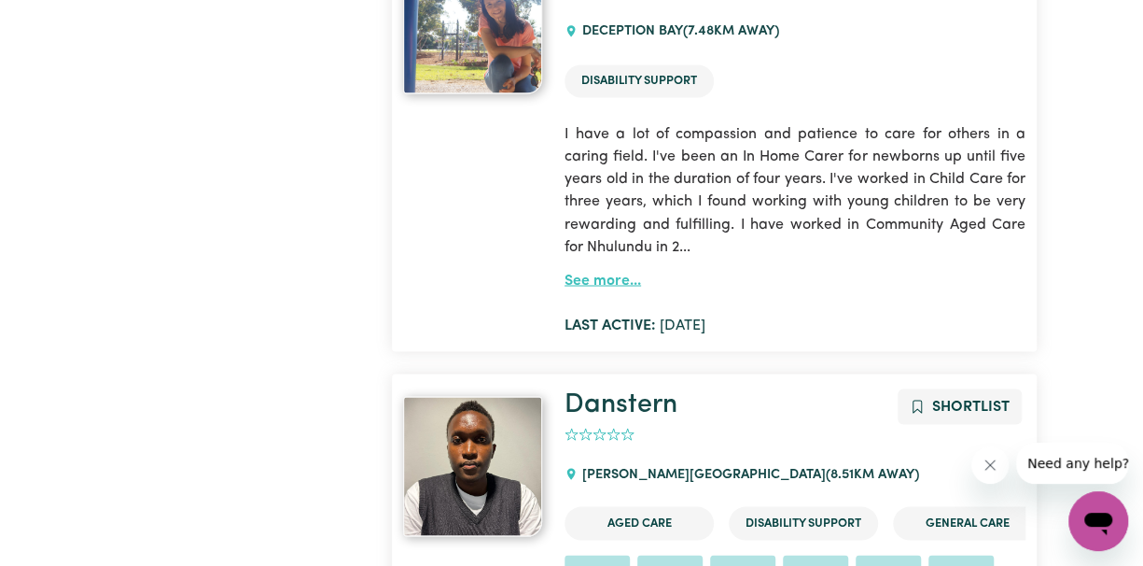
click at [615, 273] on link "See more..." at bounding box center [603, 280] width 77 height 15
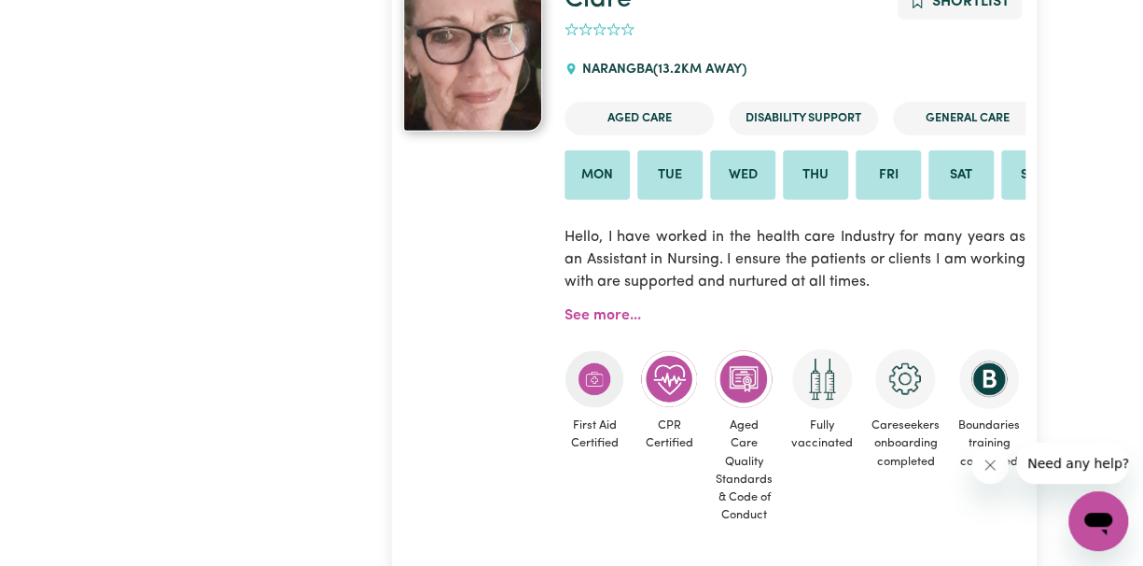
scroll to position [9646, 0]
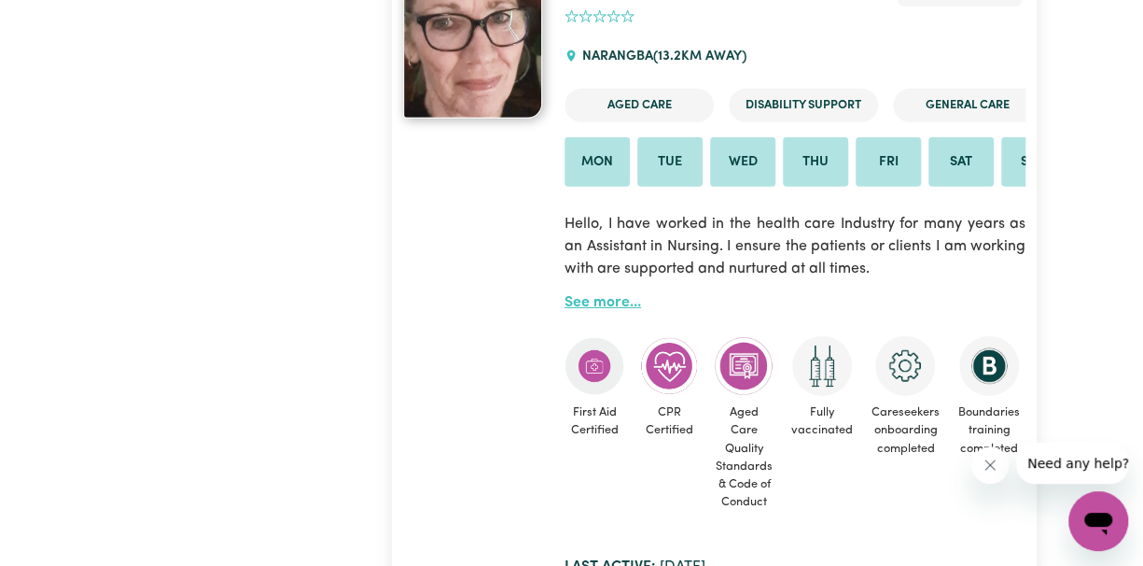
click at [586, 303] on link "See more..." at bounding box center [603, 302] width 77 height 15
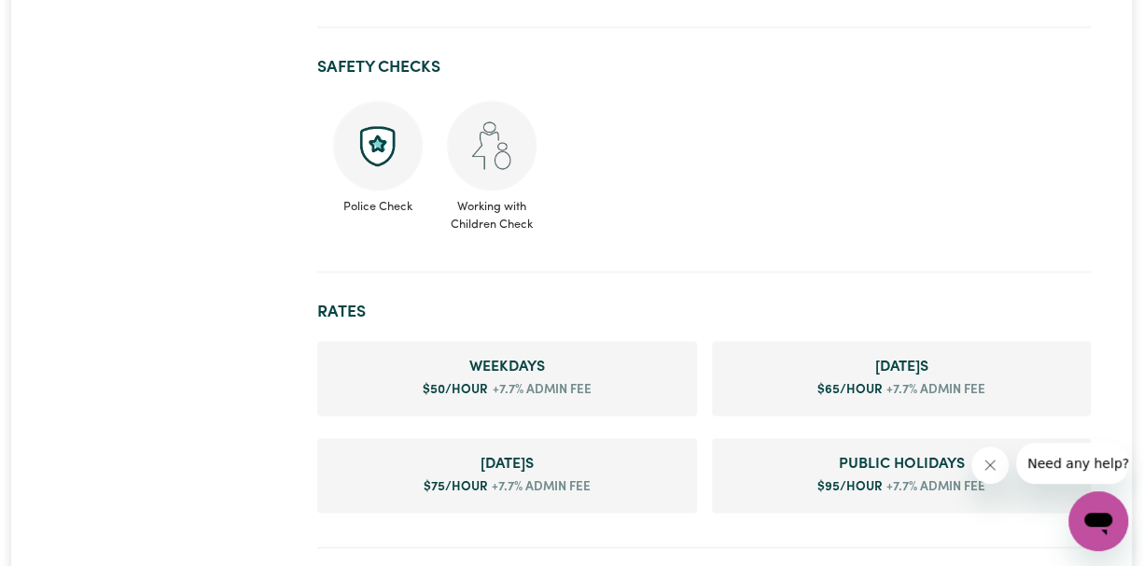
scroll to position [995, 0]
